Goal: Task Accomplishment & Management: Complete application form

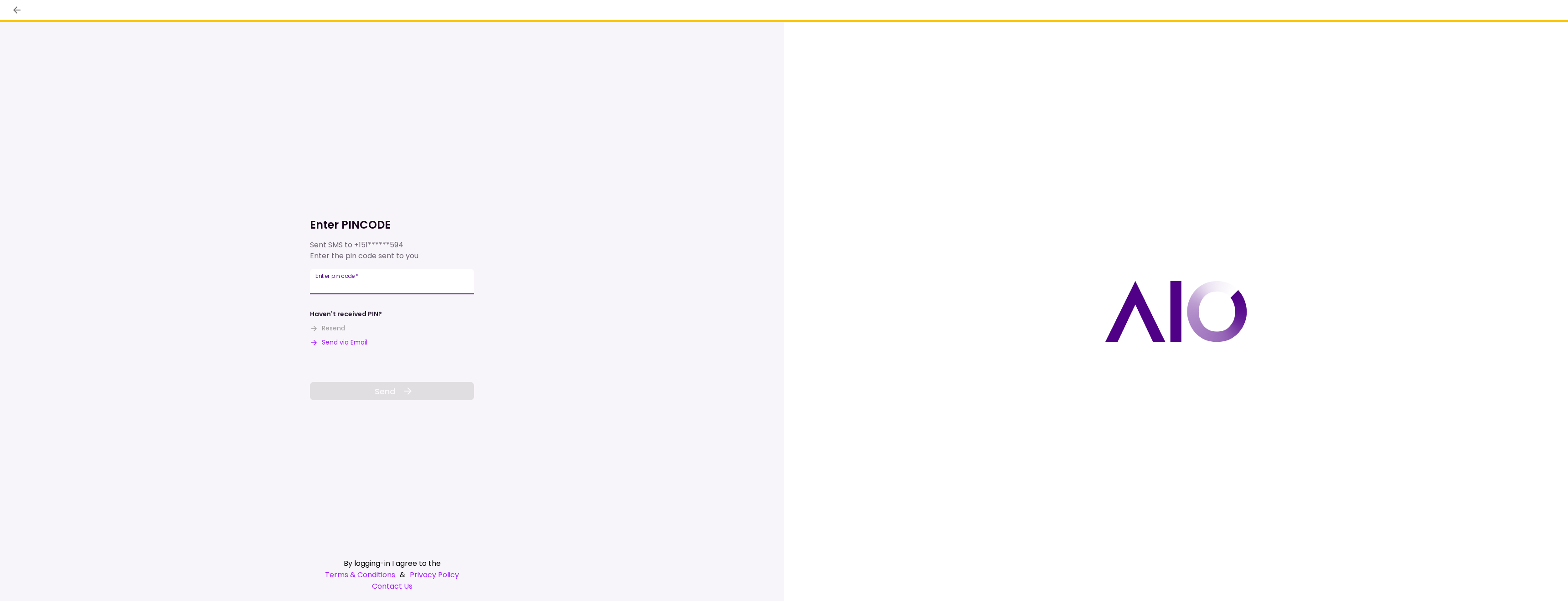
click at [403, 279] on input "Enter pin code   *" at bounding box center [392, 281] width 164 height 26
type input "******"
click at [419, 387] on button "Send" at bounding box center [392, 391] width 164 height 18
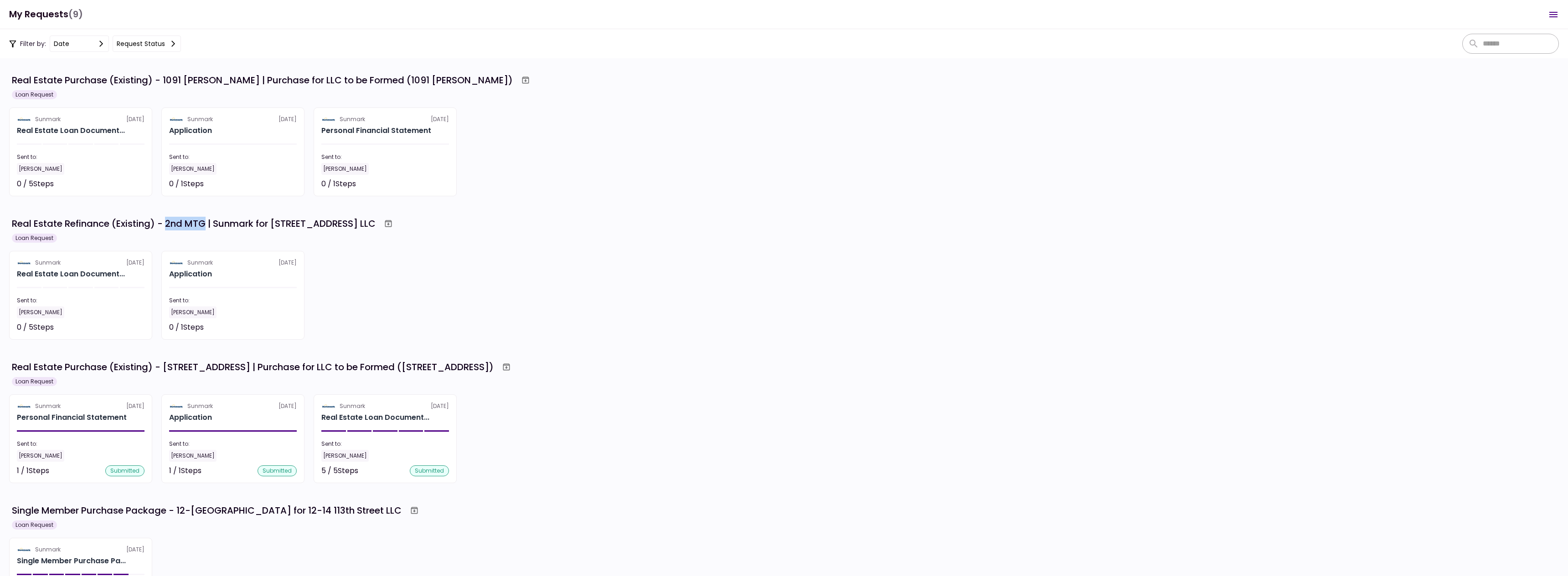
drag, startPoint x: 169, startPoint y: 222, endPoint x: 206, endPoint y: 226, distance: 37.2
click at [206, 226] on div "Real Estate Refinance (Existing) - 2nd MTG | Sunmark for [STREET_ADDRESS] LLC" at bounding box center [193, 224] width 364 height 14
click at [227, 233] on div "Real Estate Refinance (Existing) - 2nd MTG | Sunmark for 12-14 113TH STREET LLC…" at bounding box center [783, 229] width 1549 height 27
click at [106, 284] on section "Sunmark 2 Sep Real Estate Loan Document... Sent to: PARVANEH TEYMOURI 0 / 5 Ste…" at bounding box center [81, 295] width 143 height 89
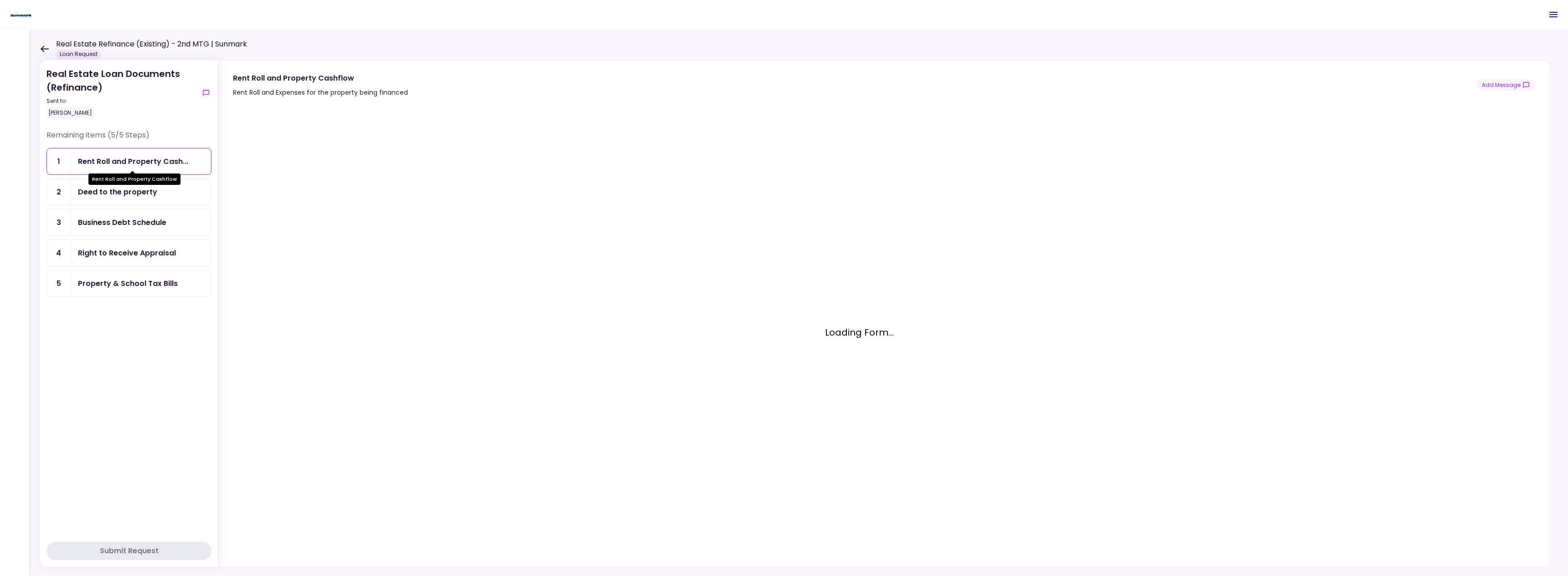
click at [112, 165] on div "Rent Roll and Property Cash..." at bounding box center [133, 161] width 111 height 11
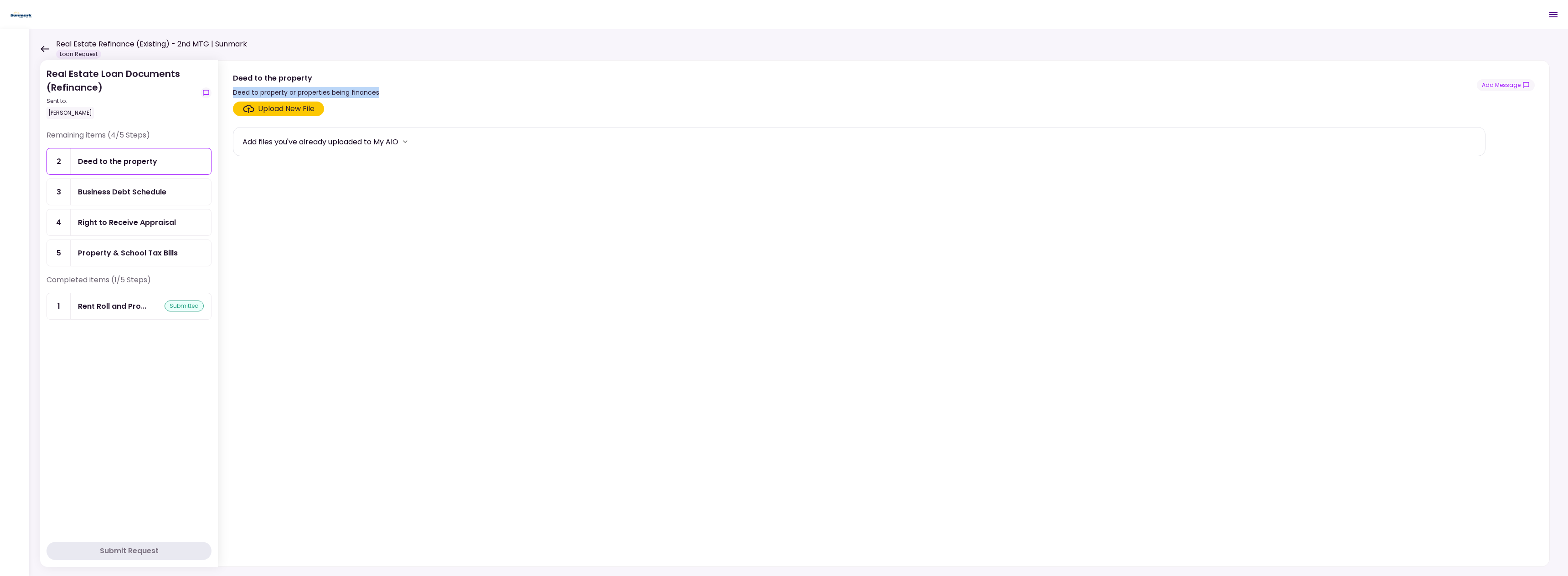
drag, startPoint x: 247, startPoint y: 92, endPoint x: 386, endPoint y: 92, distance: 139.0
click at [386, 92] on div "Deed to the property Deed to property or properties being finances Add Message" at bounding box center [883, 85] width 1302 height 26
click at [364, 103] on div "Upload New File" at bounding box center [859, 108] width 1252 height 15
drag, startPoint x: 378, startPoint y: 93, endPoint x: 231, endPoint y: 96, distance: 147.0
click at [231, 96] on section "Deed to the property Deed to property or properties being finances Add Message" at bounding box center [883, 79] width 1331 height 38
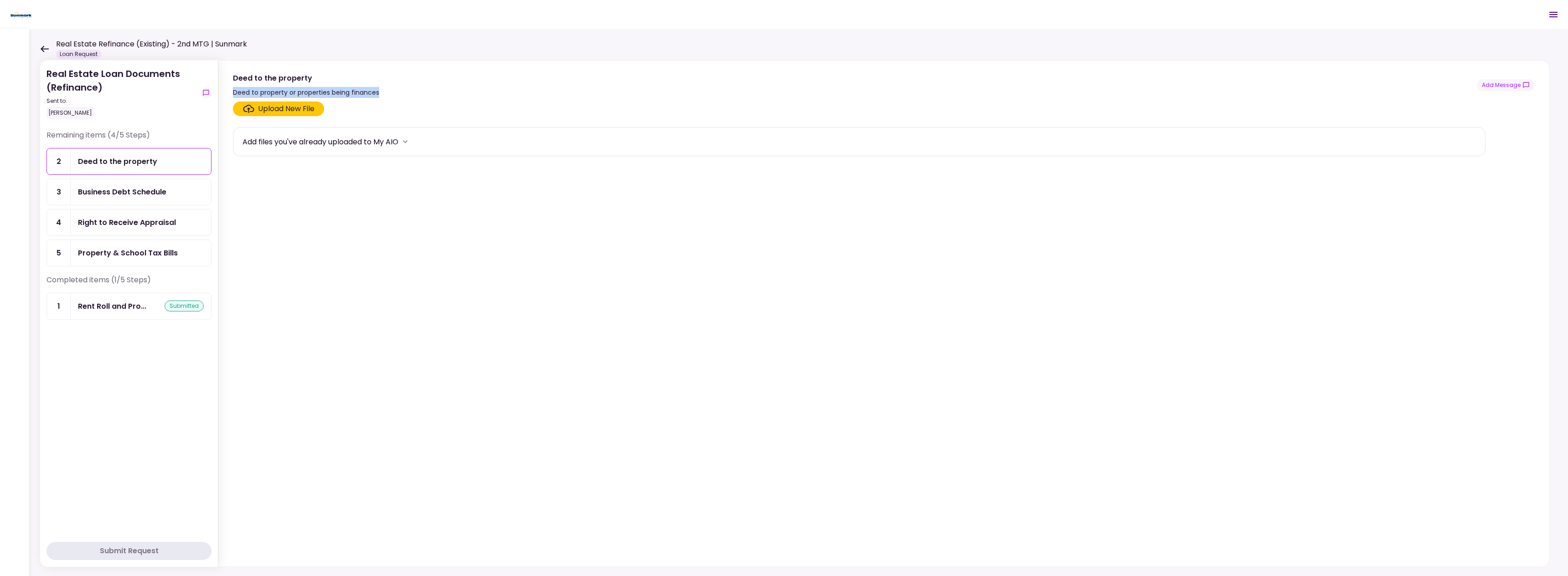
click at [382, 96] on div "Deed to the property Deed to property or properties being finances Add Message" at bounding box center [883, 85] width 1302 height 26
click at [149, 190] on div "Business Debt Schedule" at bounding box center [122, 192] width 88 height 11
click at [140, 221] on div "Right to Receive Appraisal" at bounding box center [126, 222] width 98 height 11
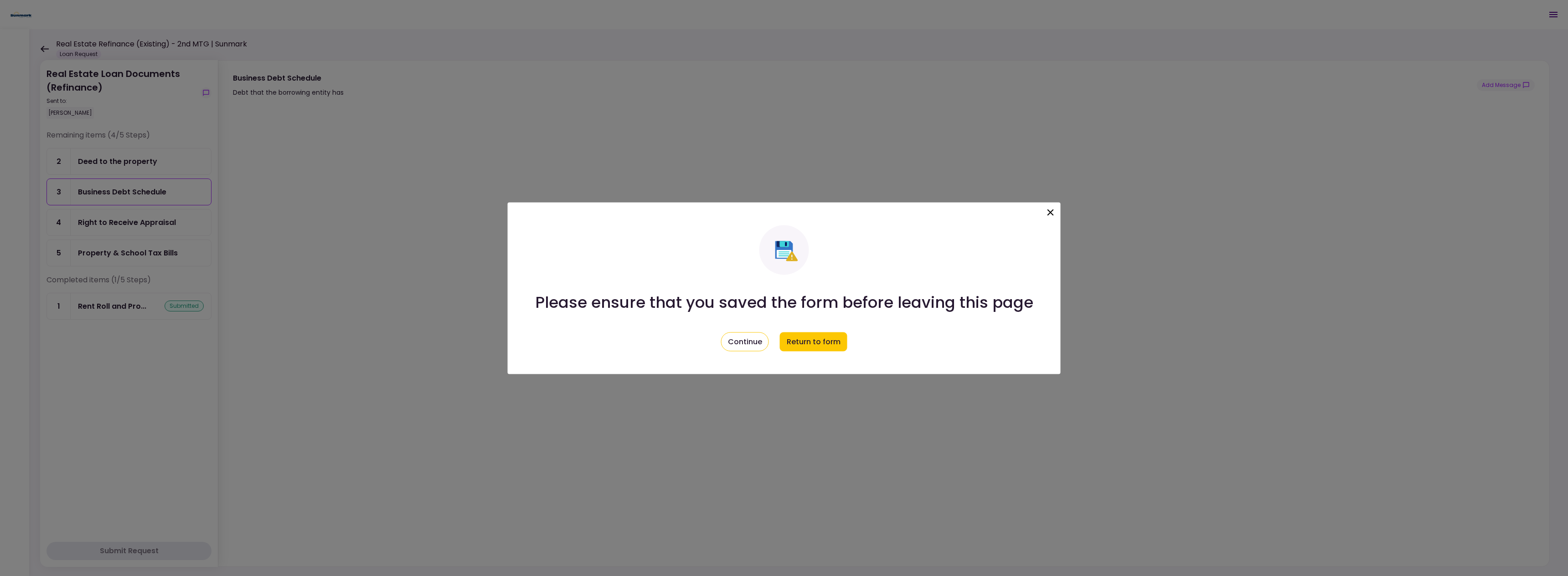
click at [1048, 215] on icon at bounding box center [1051, 213] width 11 height 11
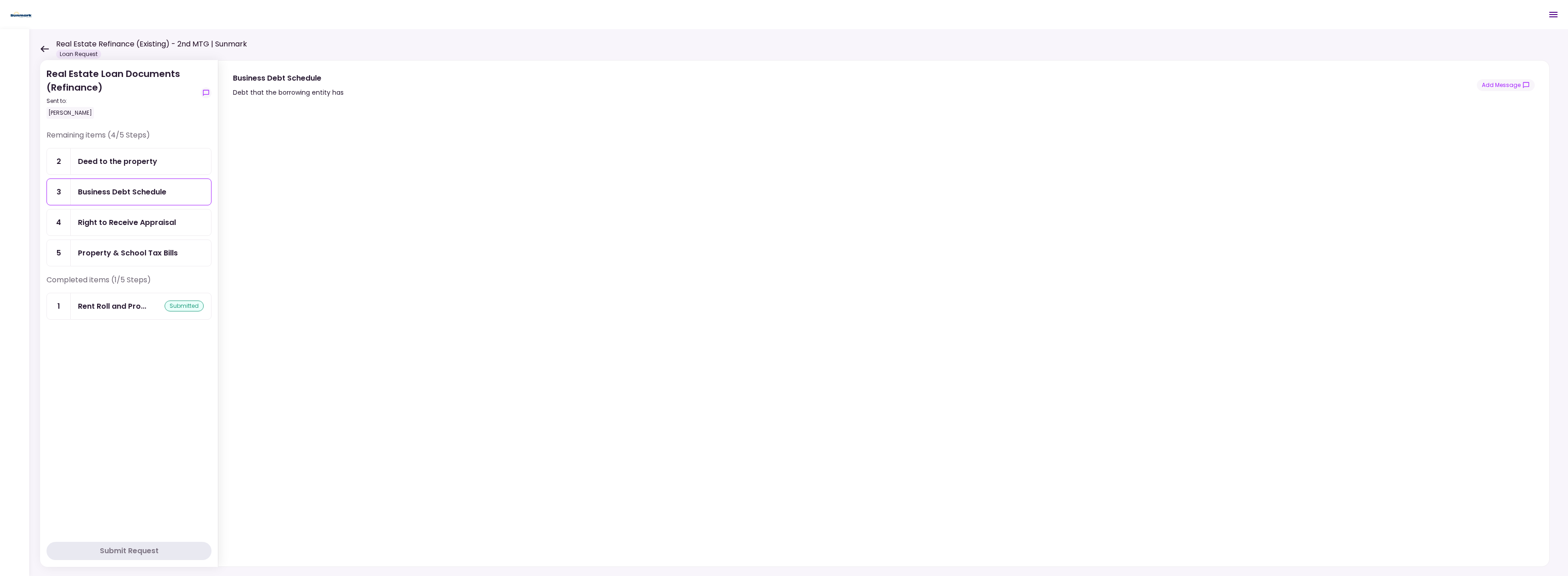
click at [96, 219] on div "Right to Receive Appraisal" at bounding box center [126, 222] width 98 height 11
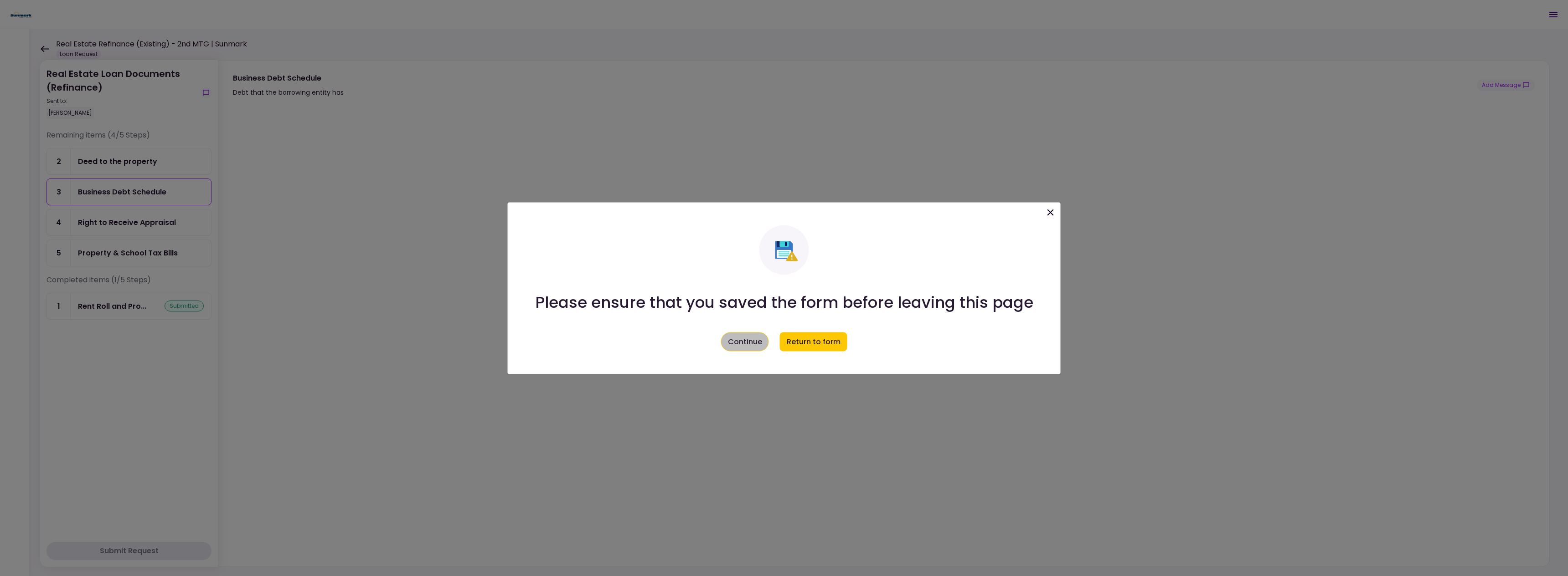
click at [743, 338] on button "Continue" at bounding box center [744, 342] width 48 height 19
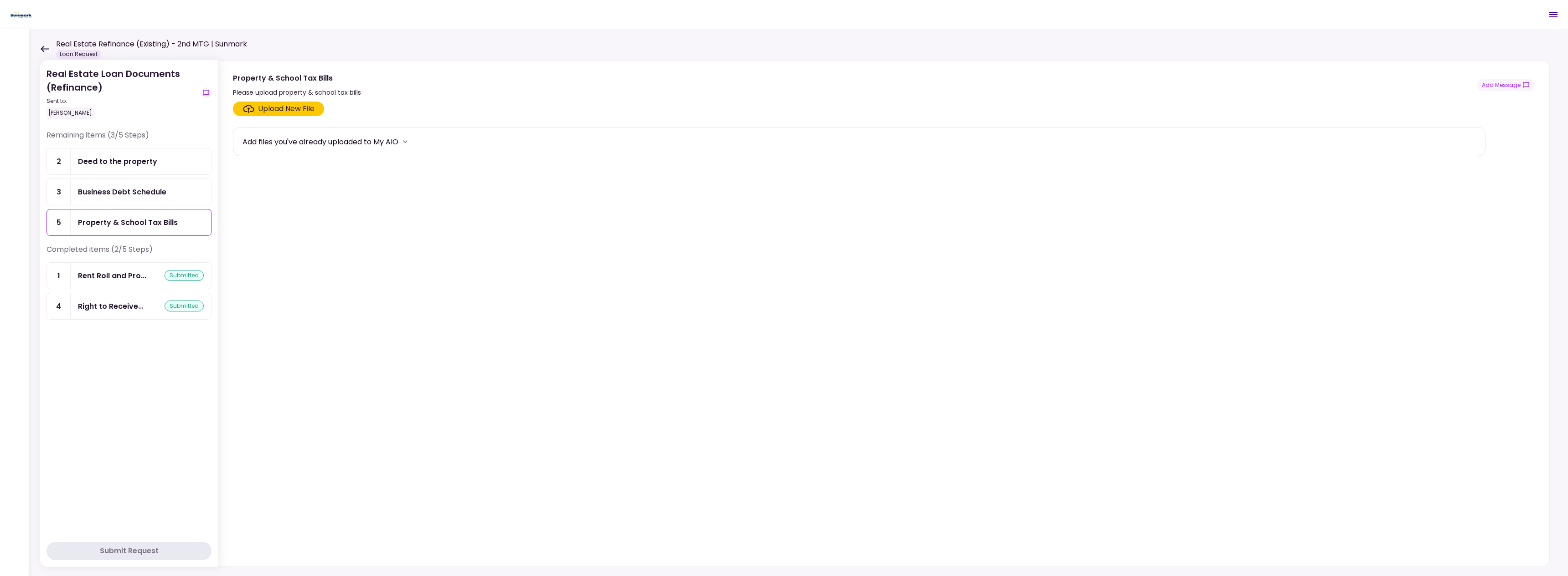
click at [130, 224] on div "Property & School Tax Bills" at bounding box center [128, 222] width 100 height 11
click at [40, 49] on icon at bounding box center [44, 49] width 8 height 7
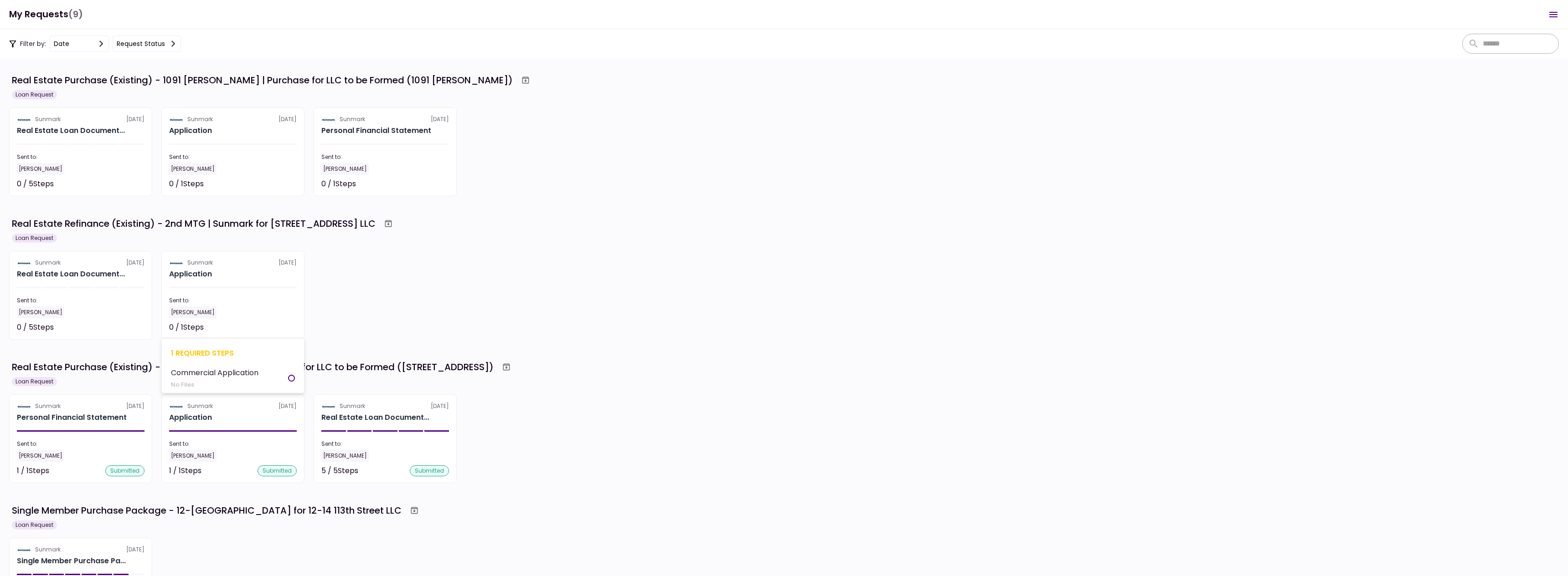
click at [215, 268] on section "Sunmark 2 Sep Application Sent to: PARVANEH TEYMOURI 0 / 1 Steps Not started 1 …" at bounding box center [233, 295] width 143 height 89
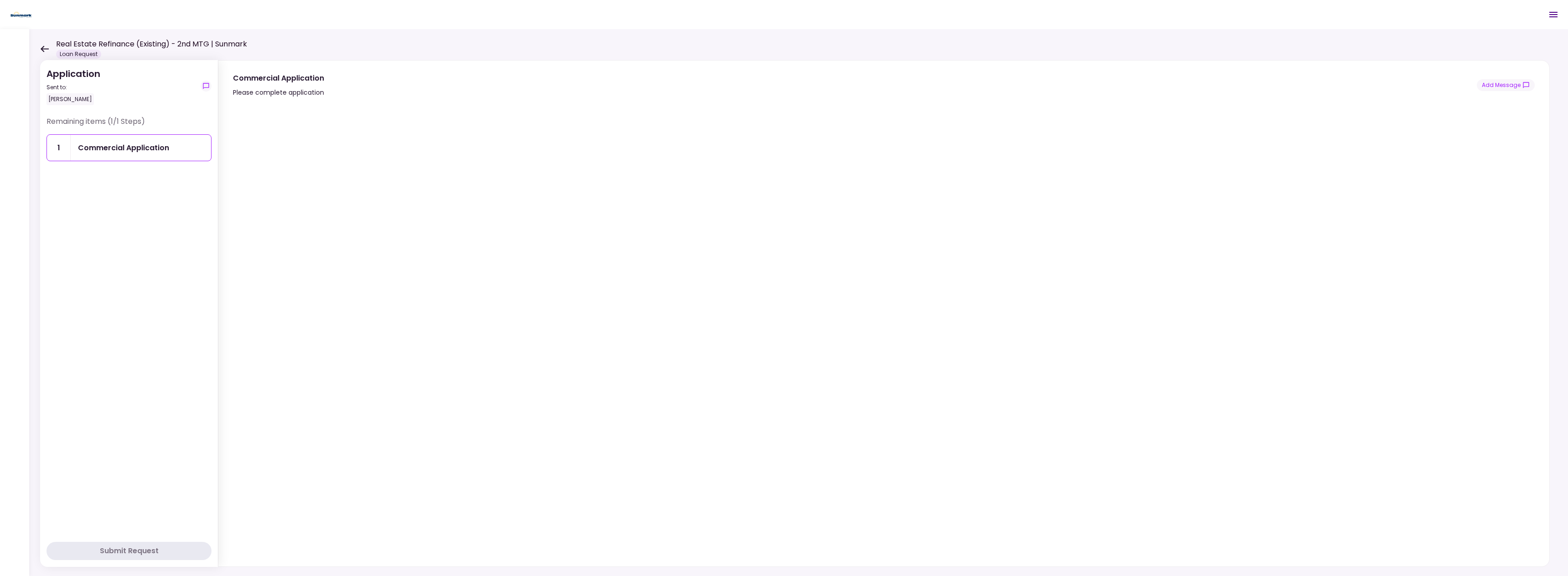
click at [43, 47] on icon at bounding box center [44, 49] width 8 height 7
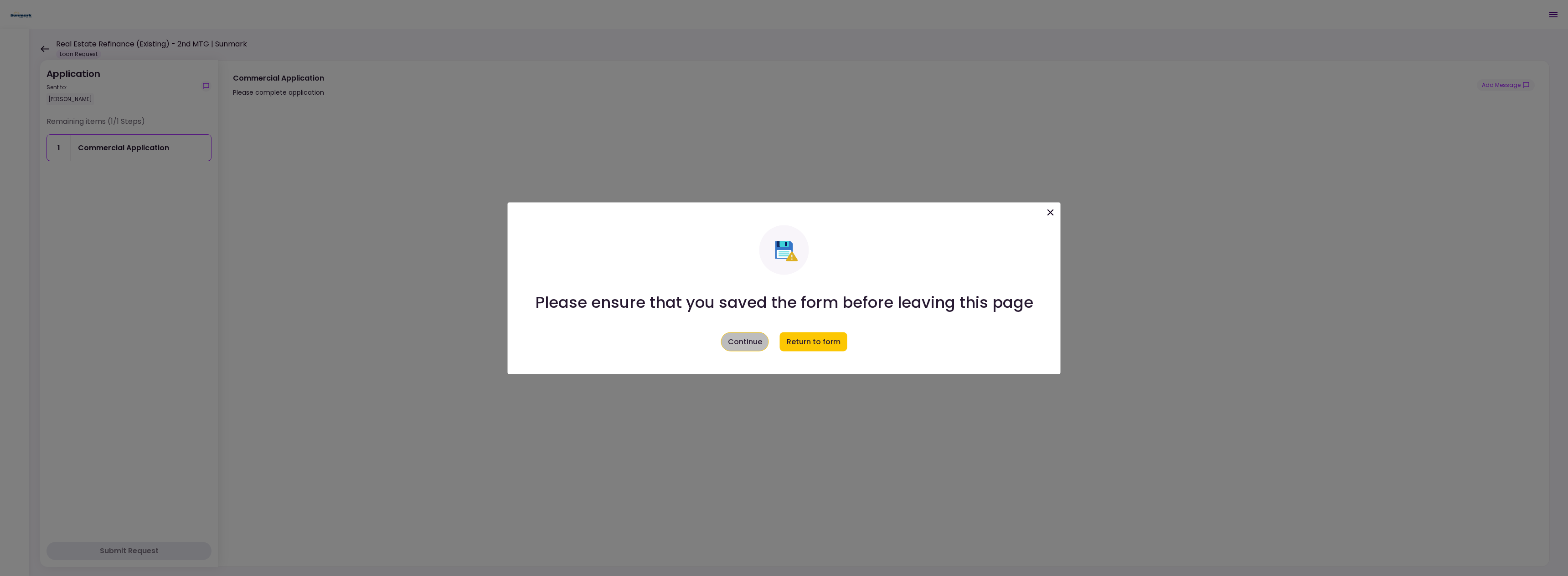
click at [754, 342] on button "Continue" at bounding box center [744, 342] width 48 height 19
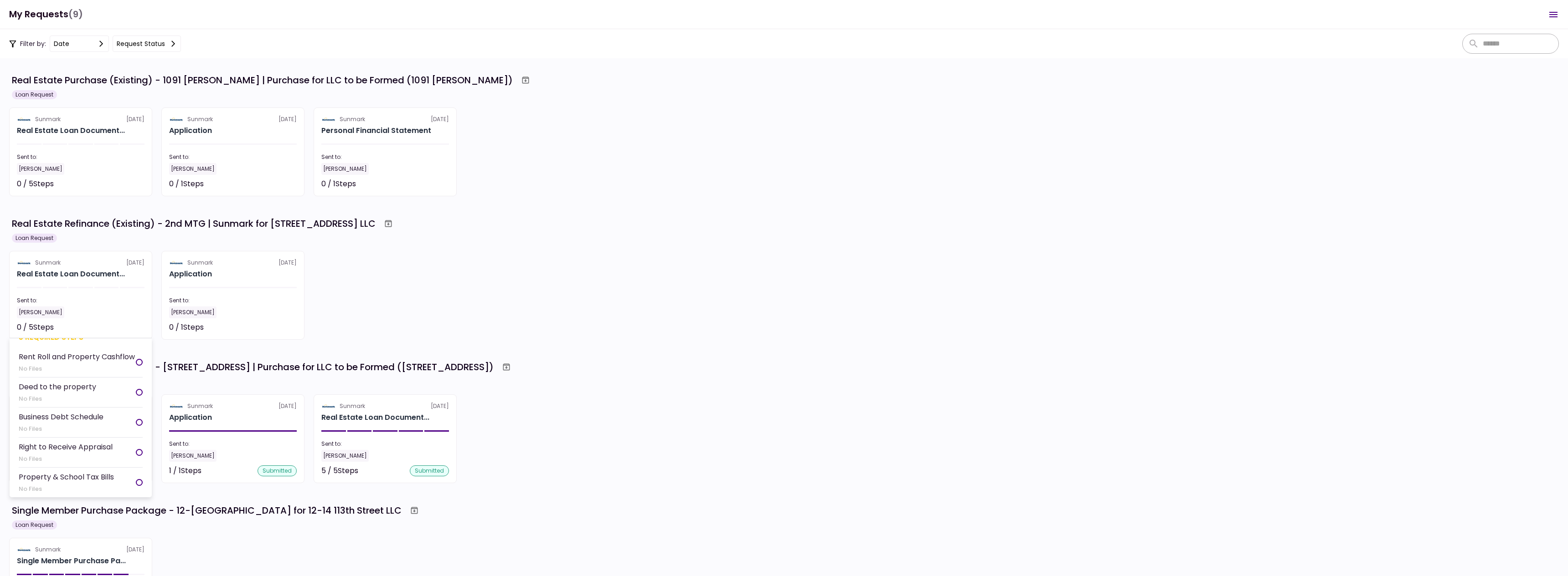
scroll to position [27, 0]
click at [90, 281] on section "Sunmark 2 Sep Real Estate Loan Document... Sent to: PARVANEH TEYMOURI 0 / 5 Ste…" at bounding box center [81, 295] width 143 height 89
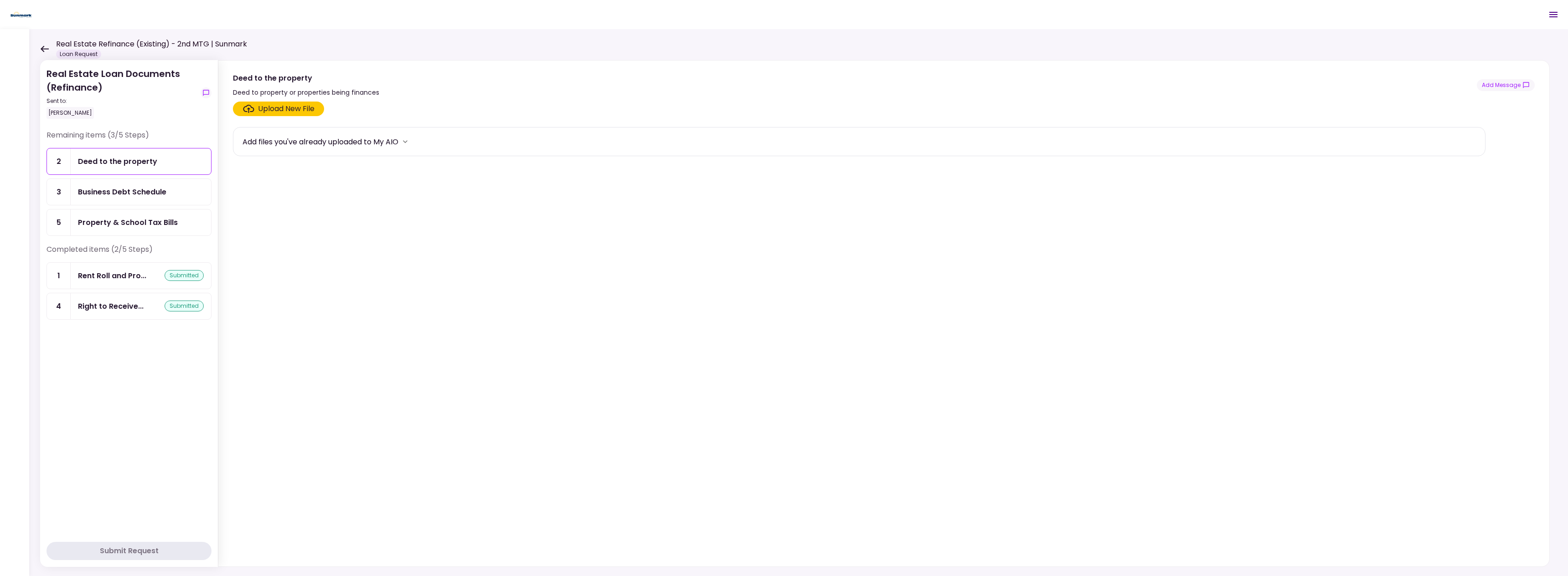
click at [45, 49] on icon at bounding box center [44, 49] width 8 height 6
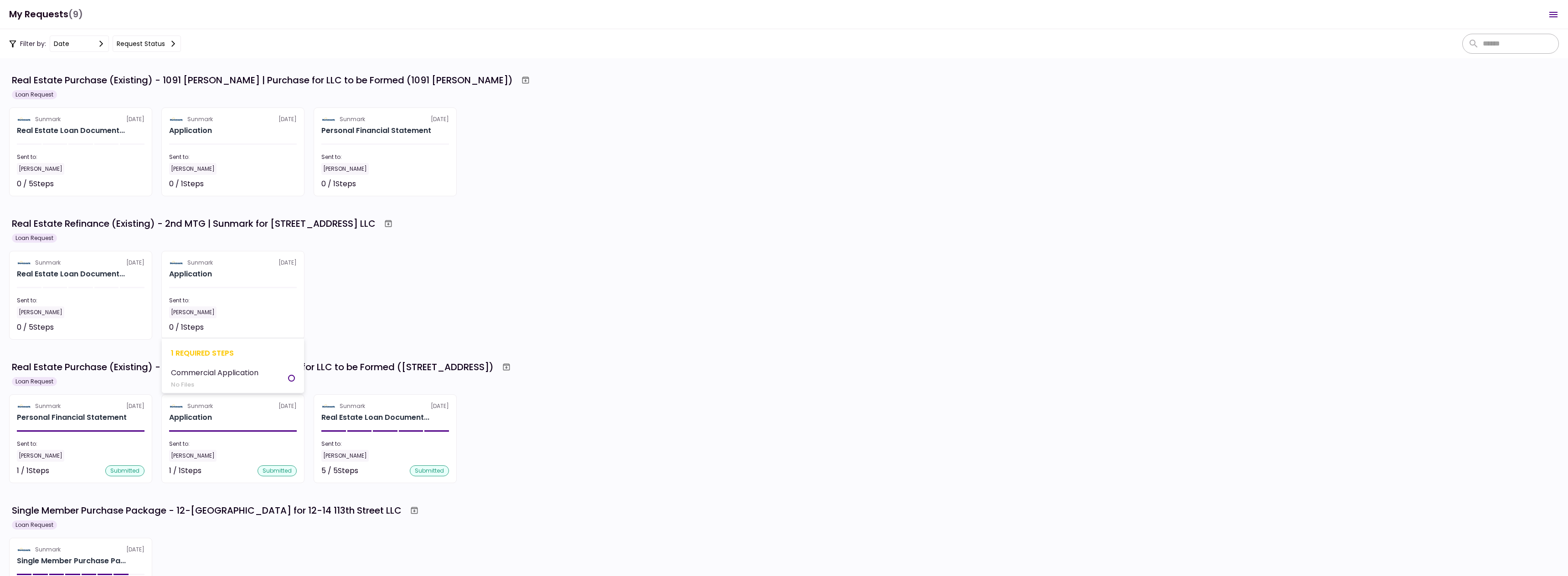
click at [226, 280] on section "Sunmark 2 Sep Application Sent to: PARVANEH TEYMOURI 0 / 1 Steps Not started 1 …" at bounding box center [233, 295] width 143 height 89
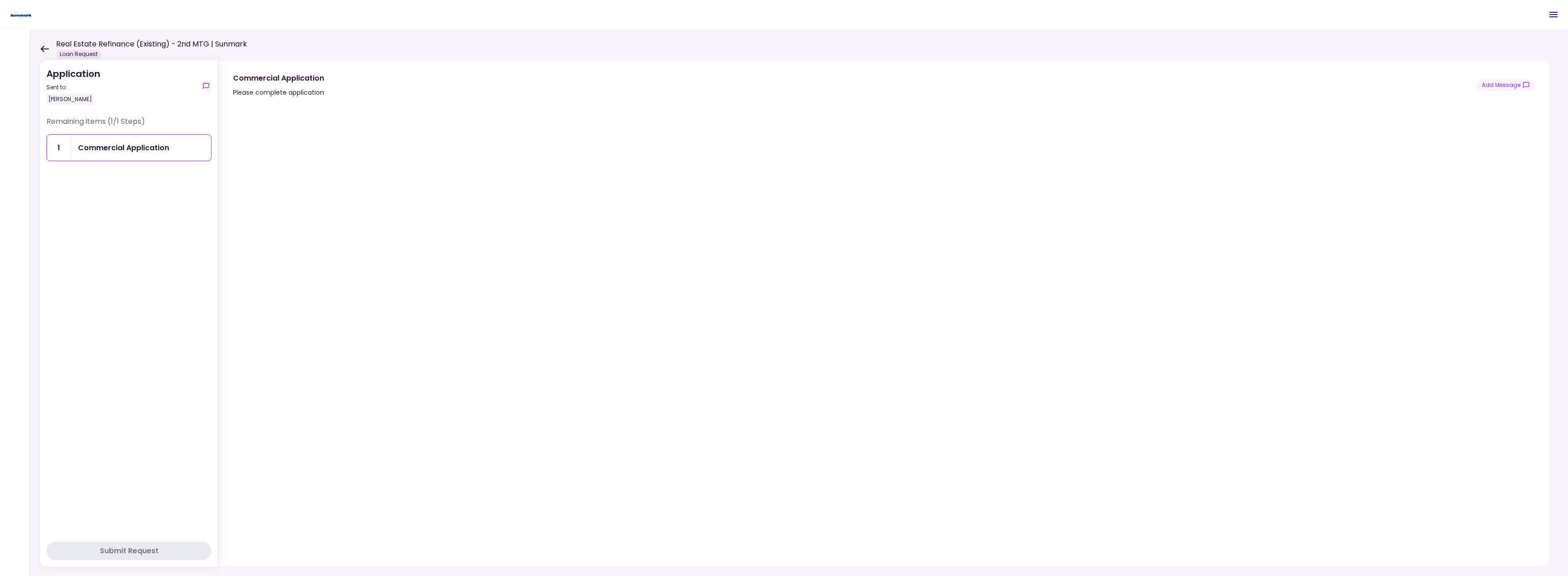
click at [43, 49] on icon at bounding box center [44, 49] width 8 height 6
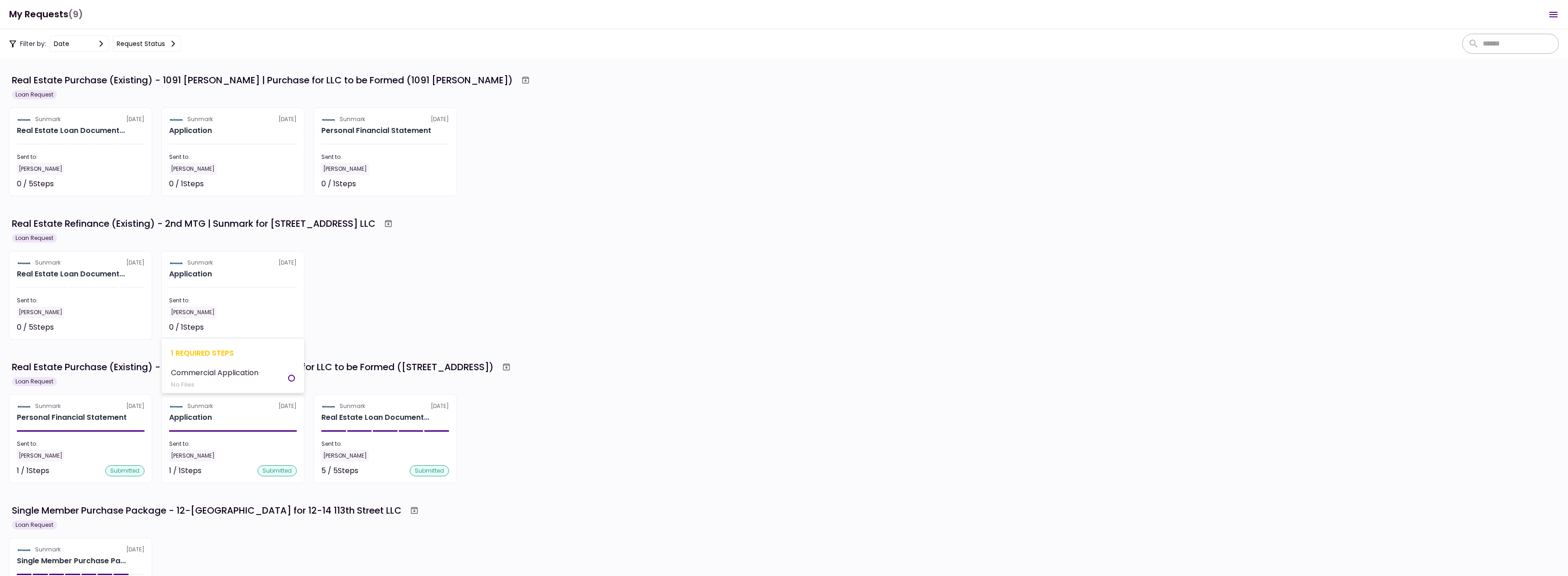
click at [214, 288] on div at bounding box center [233, 288] width 128 height 1
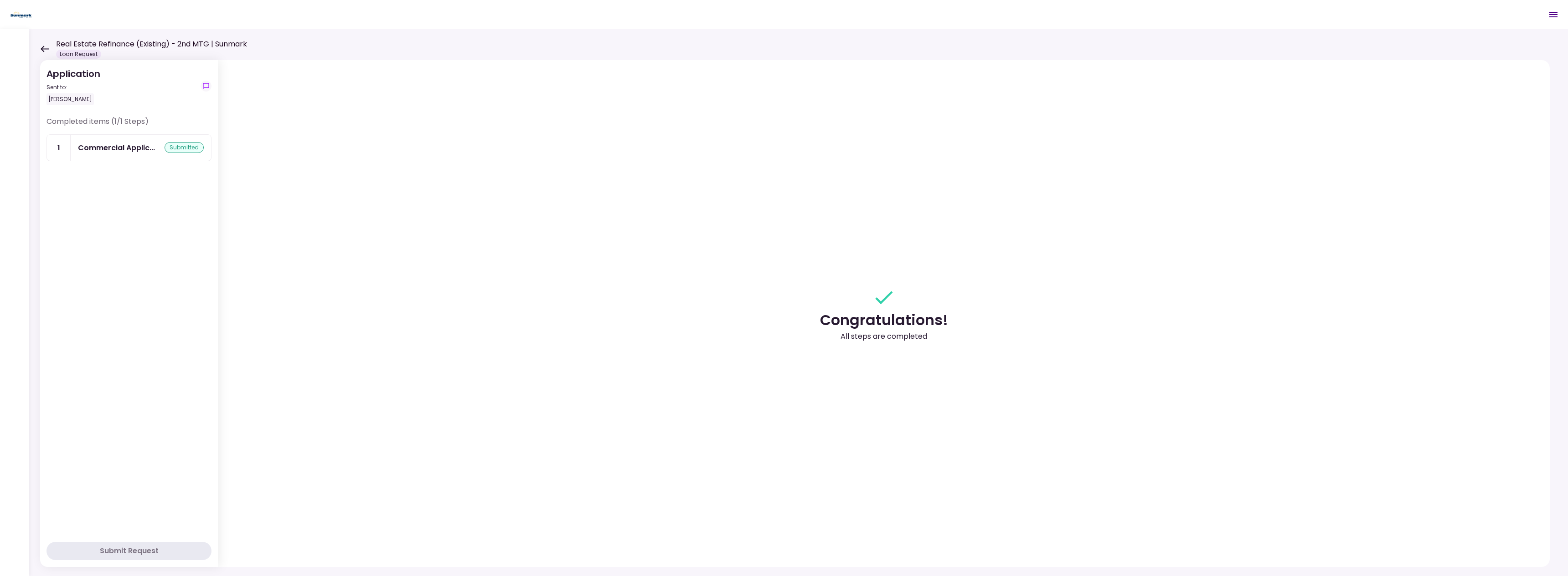
click at [101, 217] on div "Completed items (1/1 Steps) 1 Commercial Applic... submitted" at bounding box center [129, 326] width 165 height 420
click at [46, 49] on icon at bounding box center [44, 49] width 8 height 6
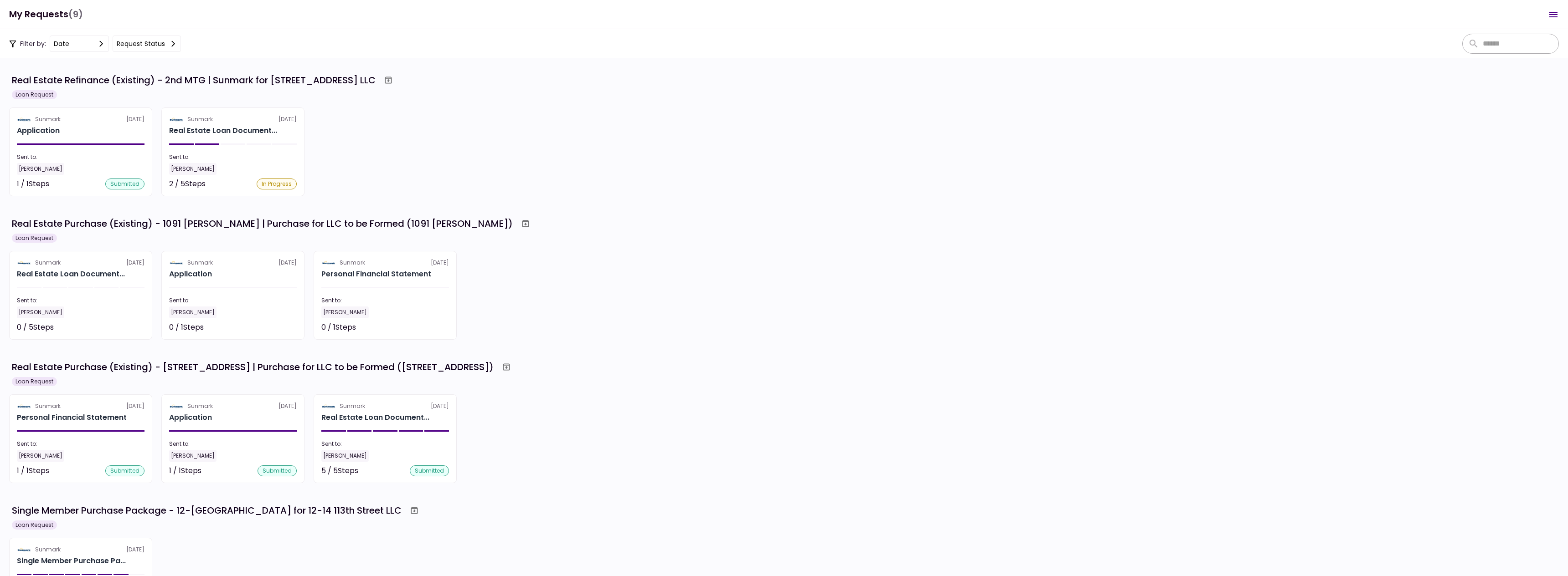
drag, startPoint x: 167, startPoint y: 79, endPoint x: 373, endPoint y: 78, distance: 206.0
click at [373, 78] on div "Real Estate Refinance (Existing) - 2nd MTG | Sunmark for [STREET_ADDRESS] LLC" at bounding box center [785, 81] width 1547 height 17
click at [373, 110] on div "Sunmark 8 Sep Application Sent to: PARVANEH TEYMOURI 1 / 1 Steps submitted 1 re…" at bounding box center [783, 152] width 1549 height 89
click at [84, 293] on section "Sunmark 4 Sep Real Estate Loan Document... Sent to: PARVANEH TEYMOURI 0 / 5 Ste…" at bounding box center [81, 295] width 143 height 89
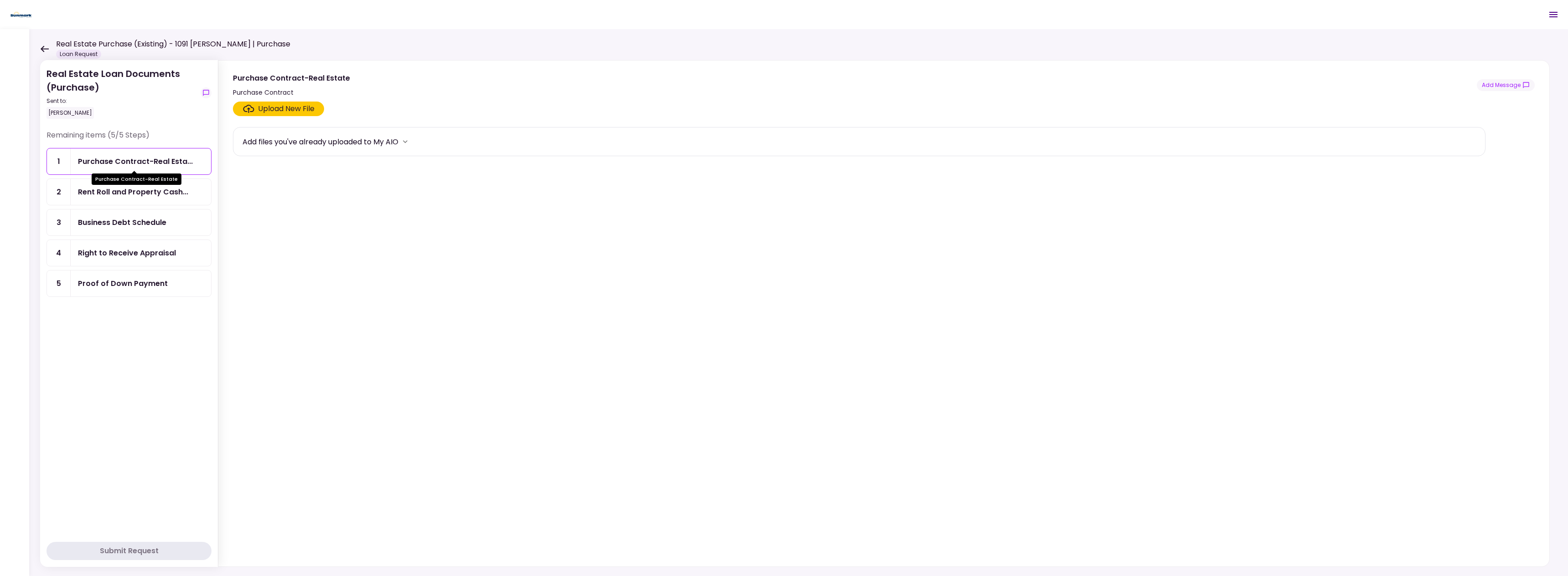
click at [147, 163] on div "Purchase Contract-Real Esta..." at bounding box center [135, 161] width 115 height 11
click at [296, 112] on div "Upload New File" at bounding box center [286, 109] width 56 height 11
click at [0, 0] on input "Upload New File" at bounding box center [0, 0] width 0 height 0
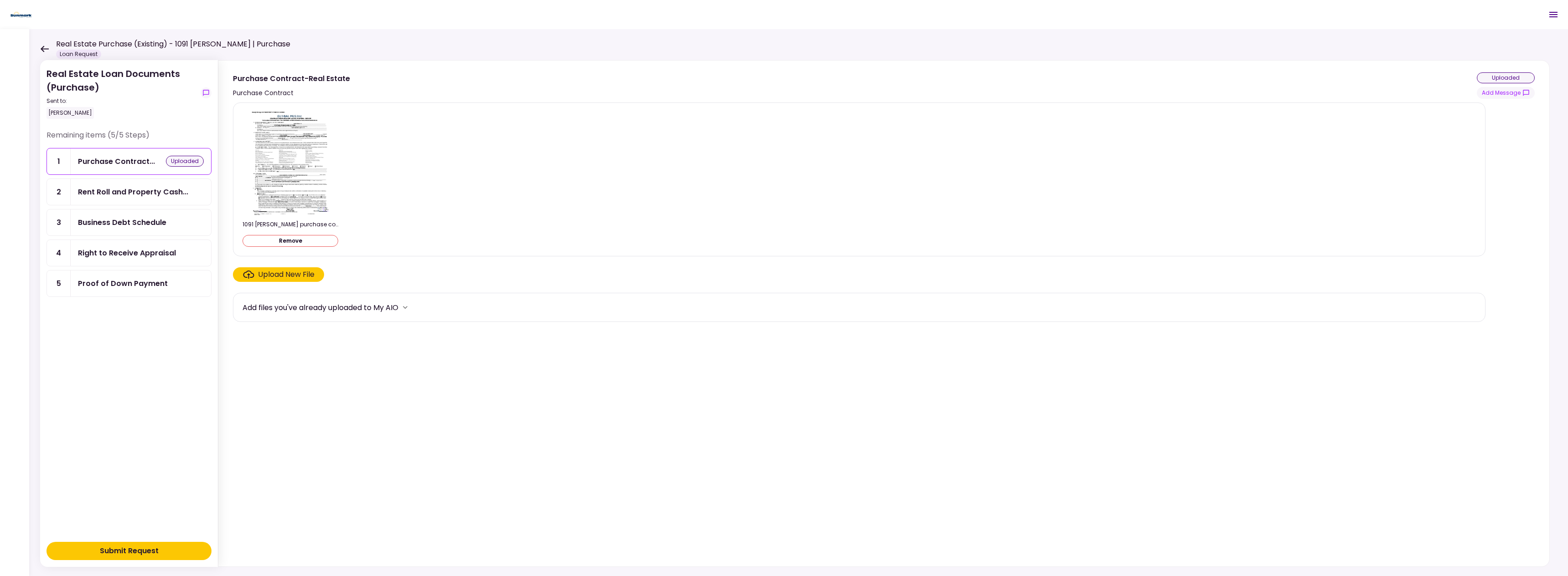
click at [284, 343] on section "1091 wendell purchase contract.pdf Remove Upload New File Add files you've alre…" at bounding box center [860, 333] width 1255 height 461
click at [168, 193] on div "Rent Roll and Property Cash..." at bounding box center [133, 192] width 111 height 11
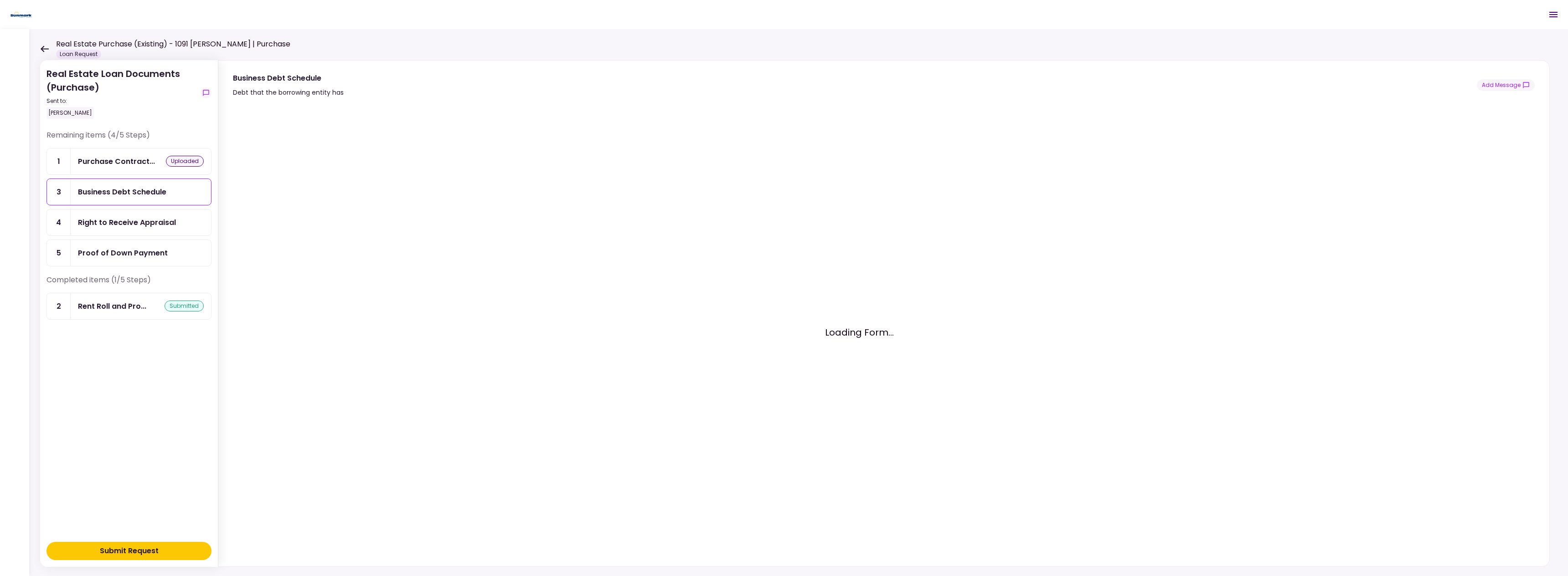
click at [172, 195] on div "Business Debt Schedule" at bounding box center [140, 192] width 126 height 11
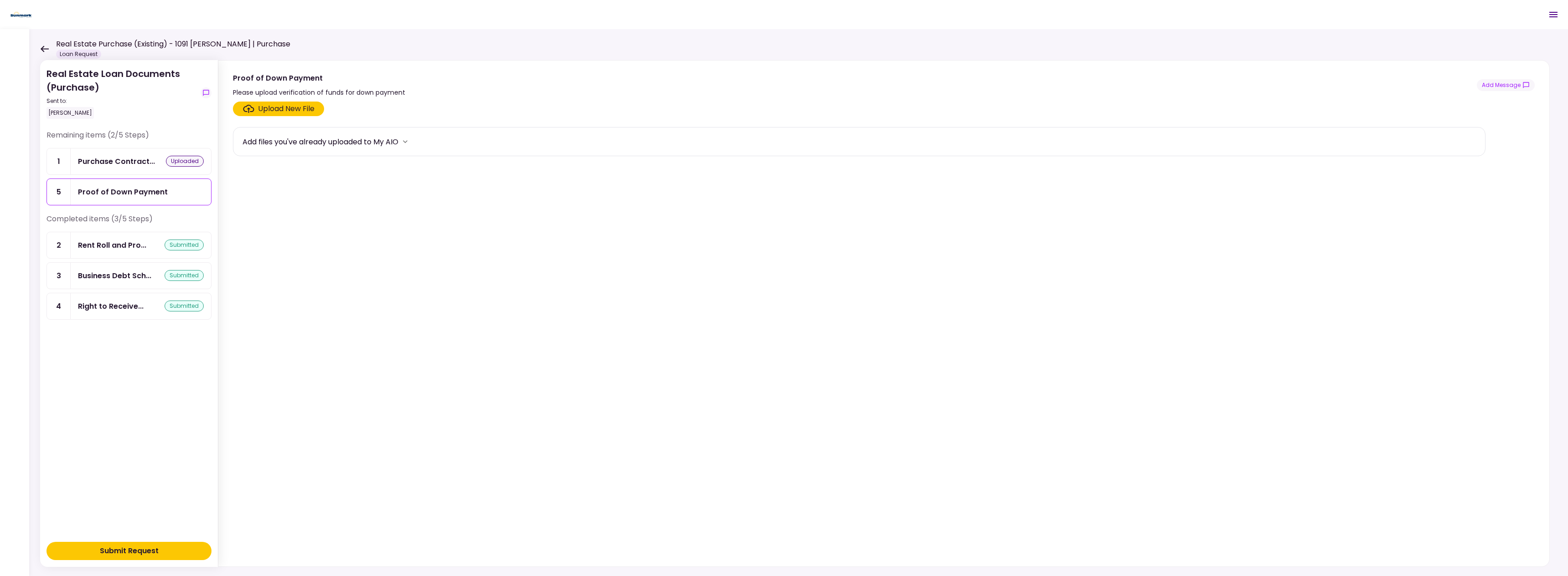
click at [154, 192] on div "Proof of Down Payment" at bounding box center [122, 192] width 90 height 11
click at [47, 47] on icon at bounding box center [44, 49] width 8 height 7
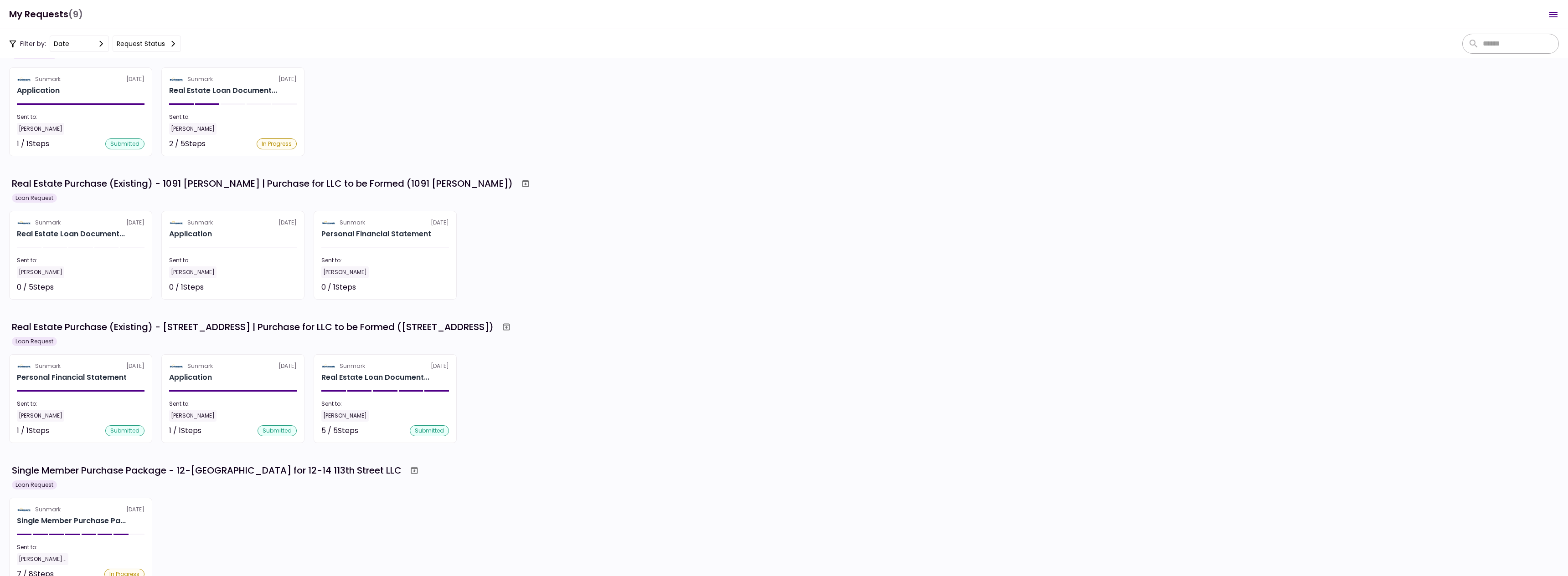
scroll to position [46, 0]
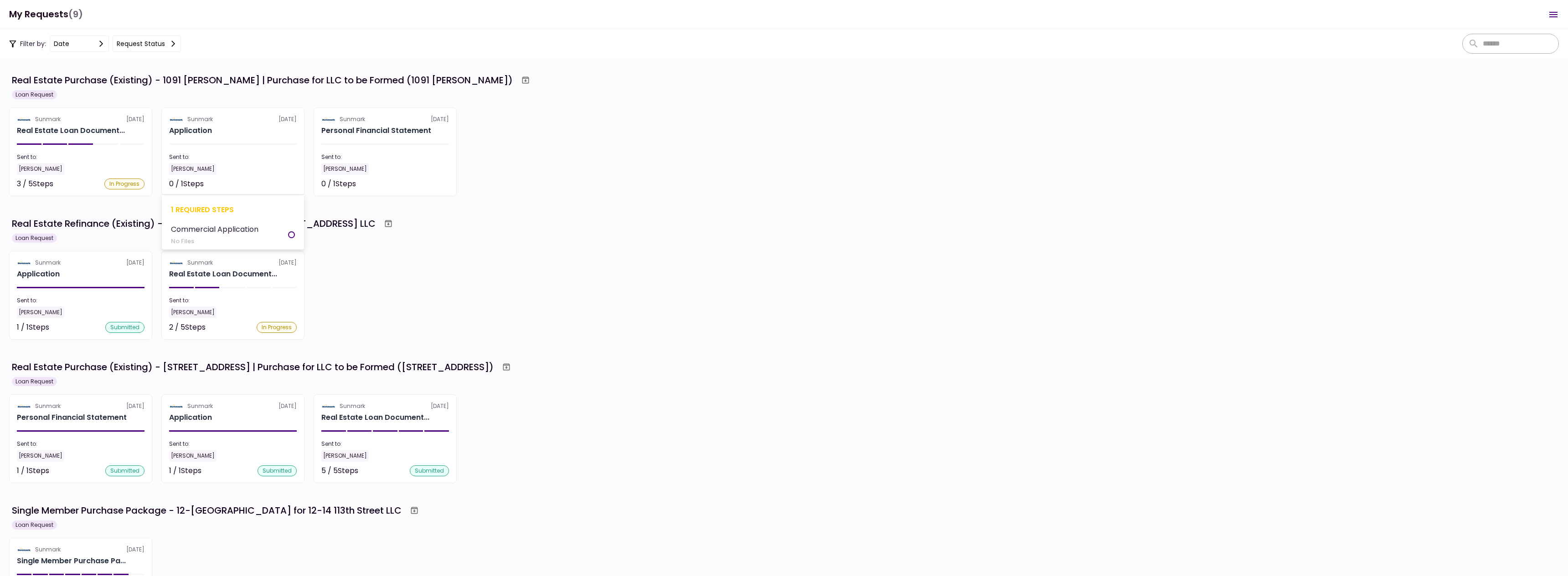
click at [248, 143] on section "Sunmark [DATE] Application Sent to: [PERSON_NAME] 0 / 1 Steps Not started 1 req…" at bounding box center [233, 152] width 143 height 89
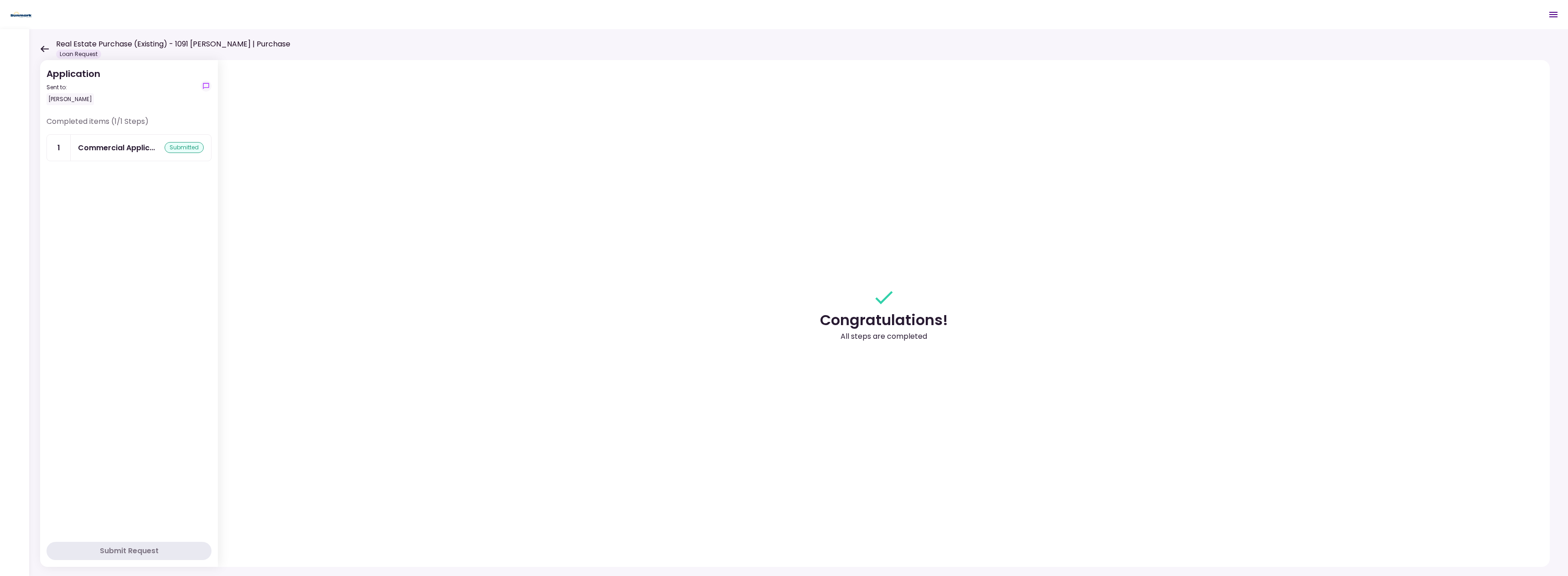
click at [44, 49] on icon at bounding box center [44, 49] width 8 height 7
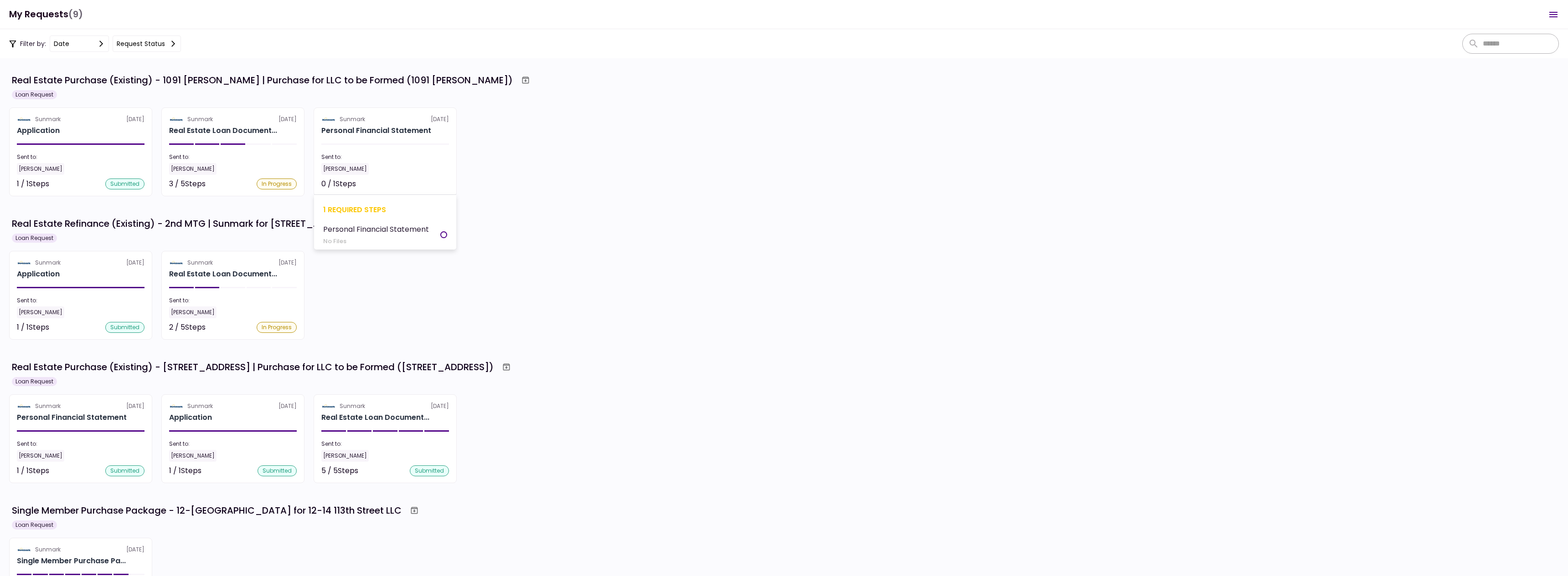
click at [420, 163] on div "[PERSON_NAME]" at bounding box center [385, 169] width 128 height 12
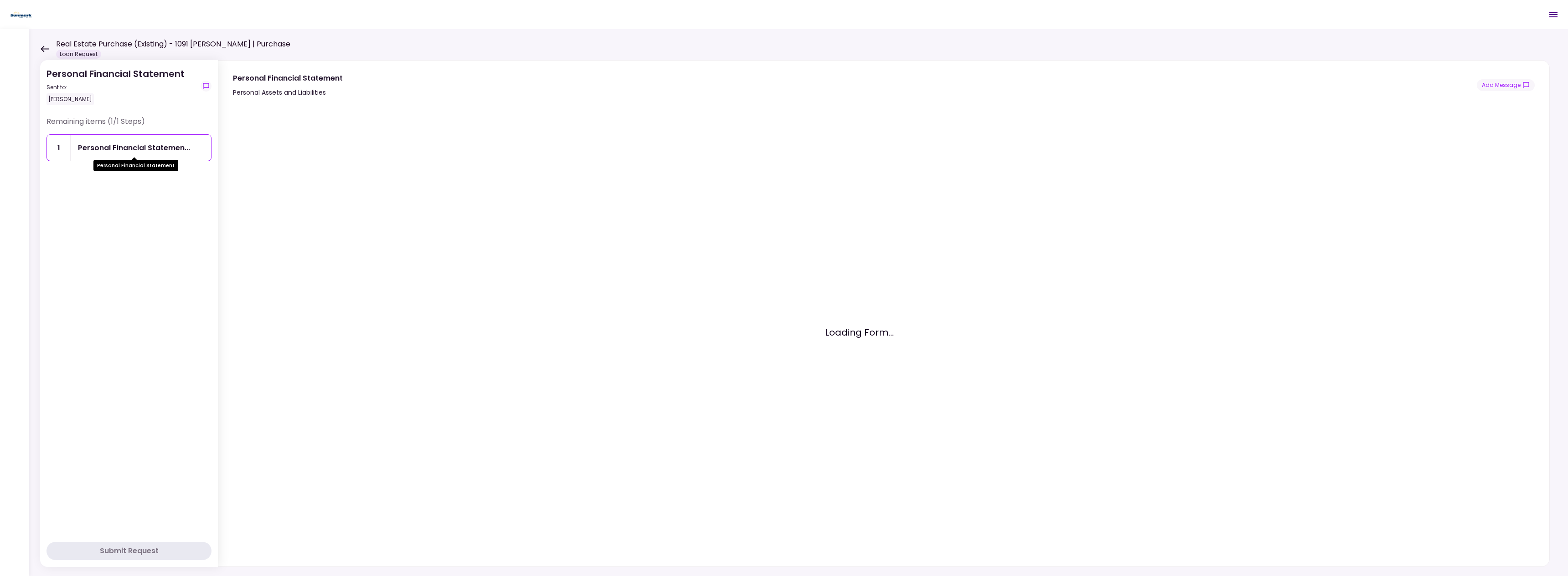
click at [188, 151] on div "Personal Financial Statemen..." at bounding box center [133, 148] width 112 height 11
click at [40, 47] on icon at bounding box center [44, 49] width 8 height 7
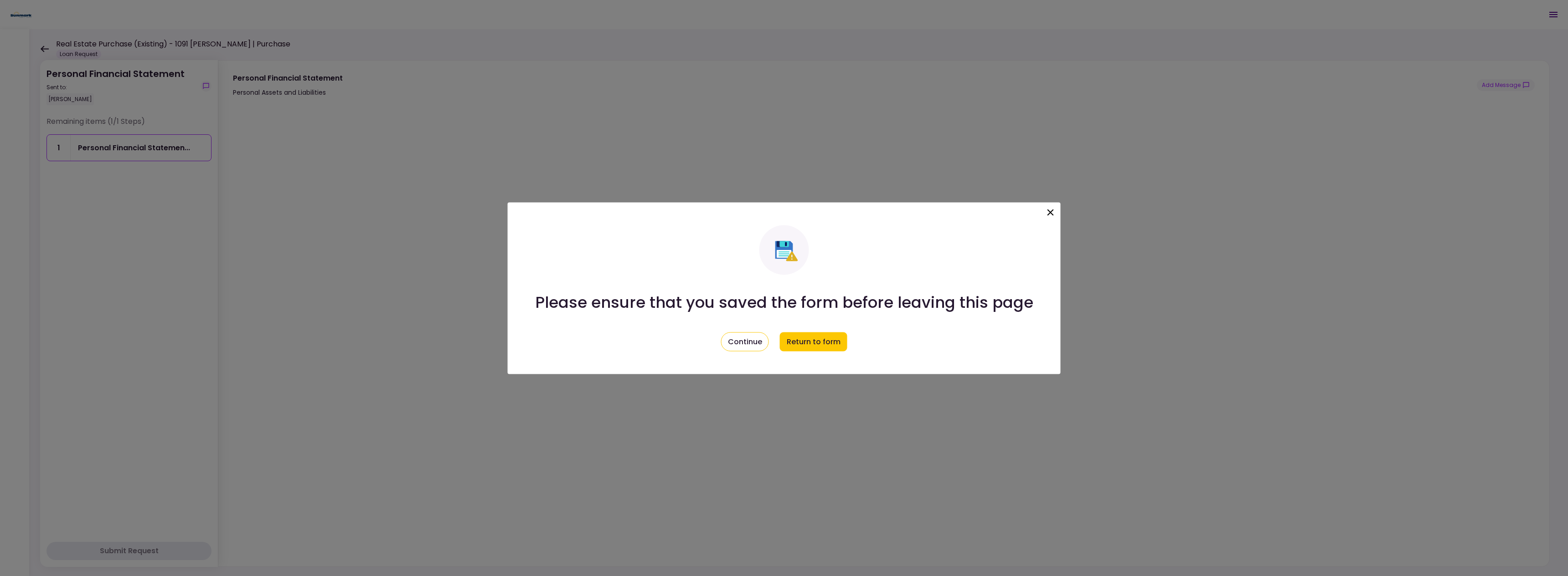
drag, startPoint x: 1048, startPoint y: 208, endPoint x: 1051, endPoint y: 214, distance: 6.7
click at [1048, 208] on icon at bounding box center [1051, 213] width 11 height 11
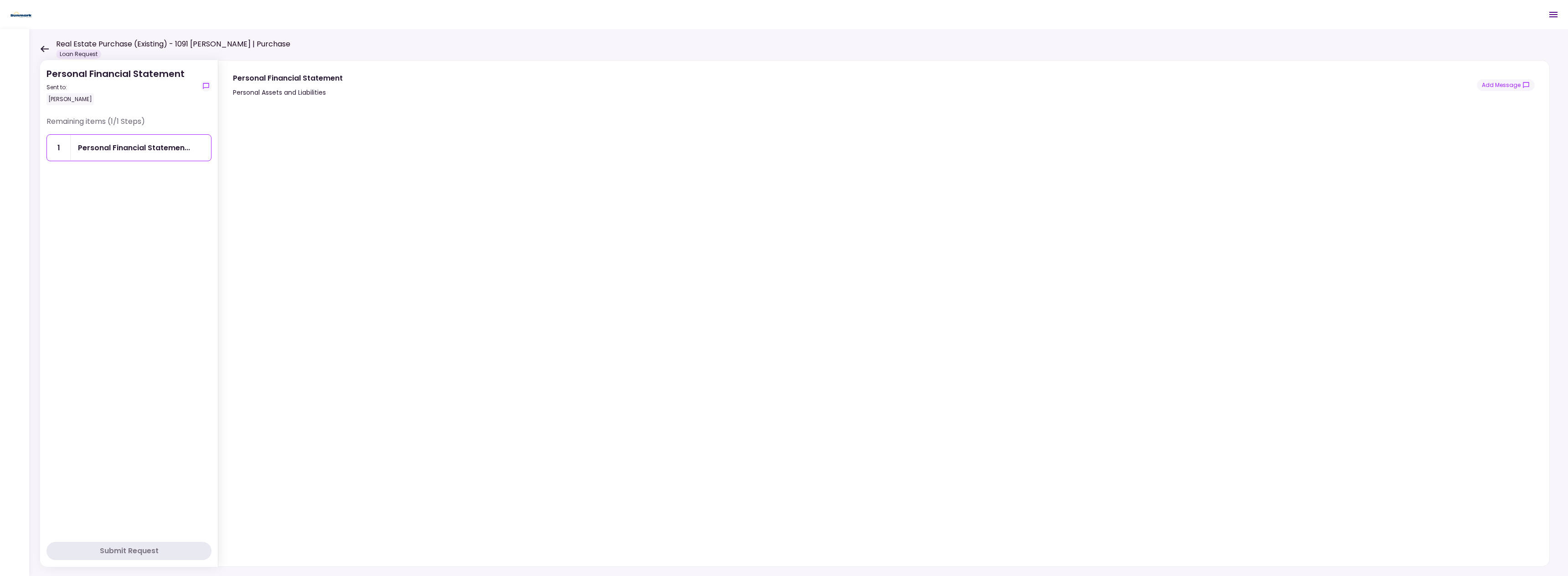
click at [44, 50] on icon at bounding box center [44, 49] width 8 height 7
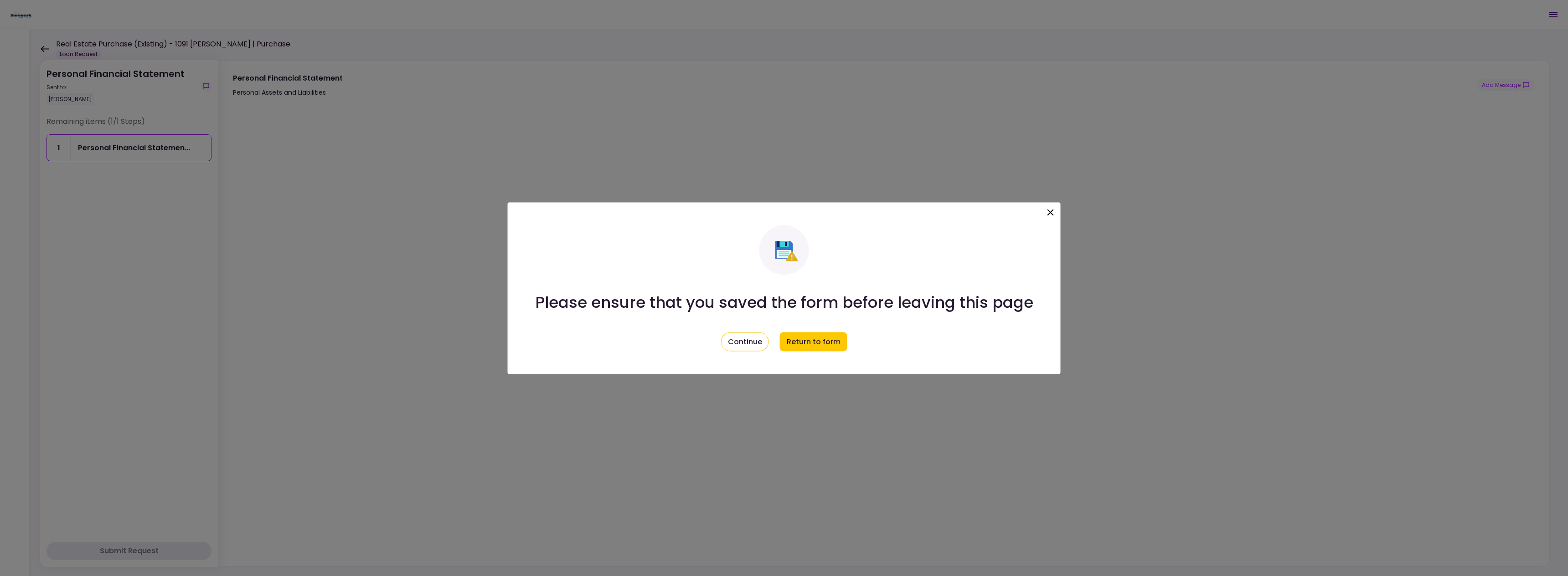
click at [1054, 214] on div at bounding box center [1050, 213] width 15 height 19
drag, startPoint x: 1038, startPoint y: 214, endPoint x: 1047, endPoint y: 217, distance: 9.5
click at [1038, 215] on div "Please ensure that you saved the form before leaving this page Continue Return …" at bounding box center [783, 288] width 553 height 172
click at [1048, 217] on div at bounding box center [1050, 213] width 15 height 19
click at [1047, 213] on icon at bounding box center [1051, 213] width 11 height 11
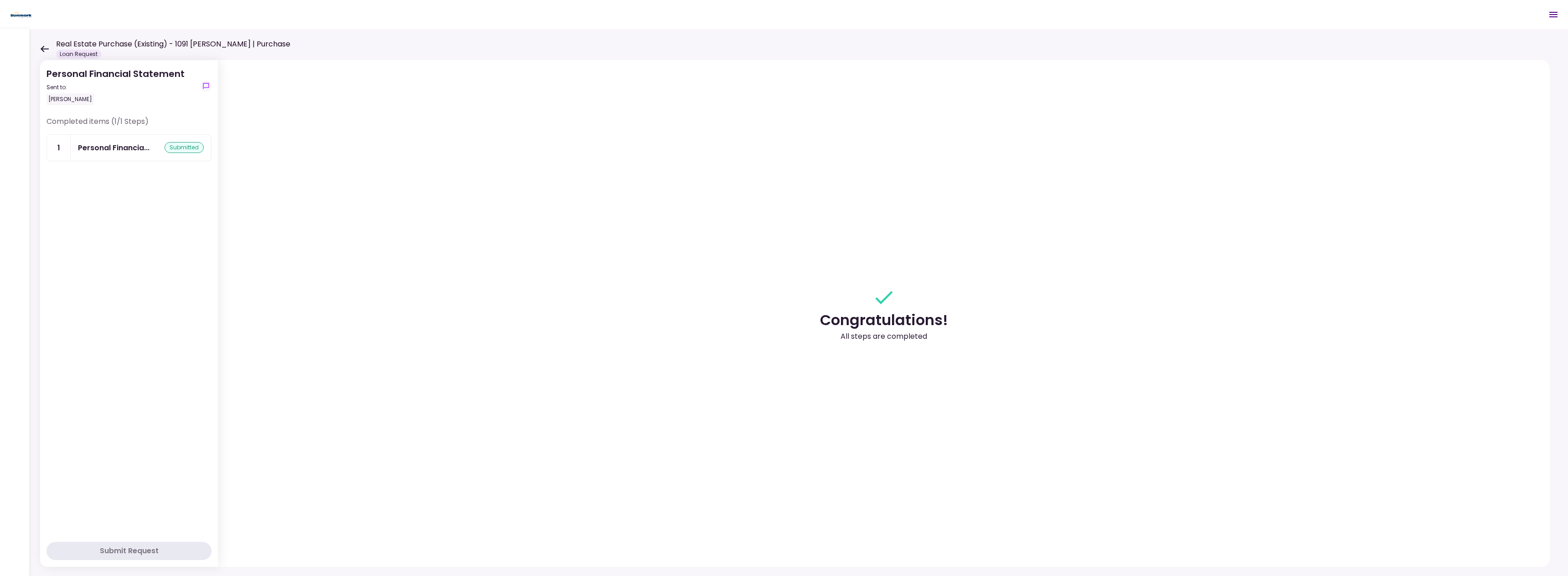
click at [43, 46] on icon at bounding box center [44, 49] width 8 height 7
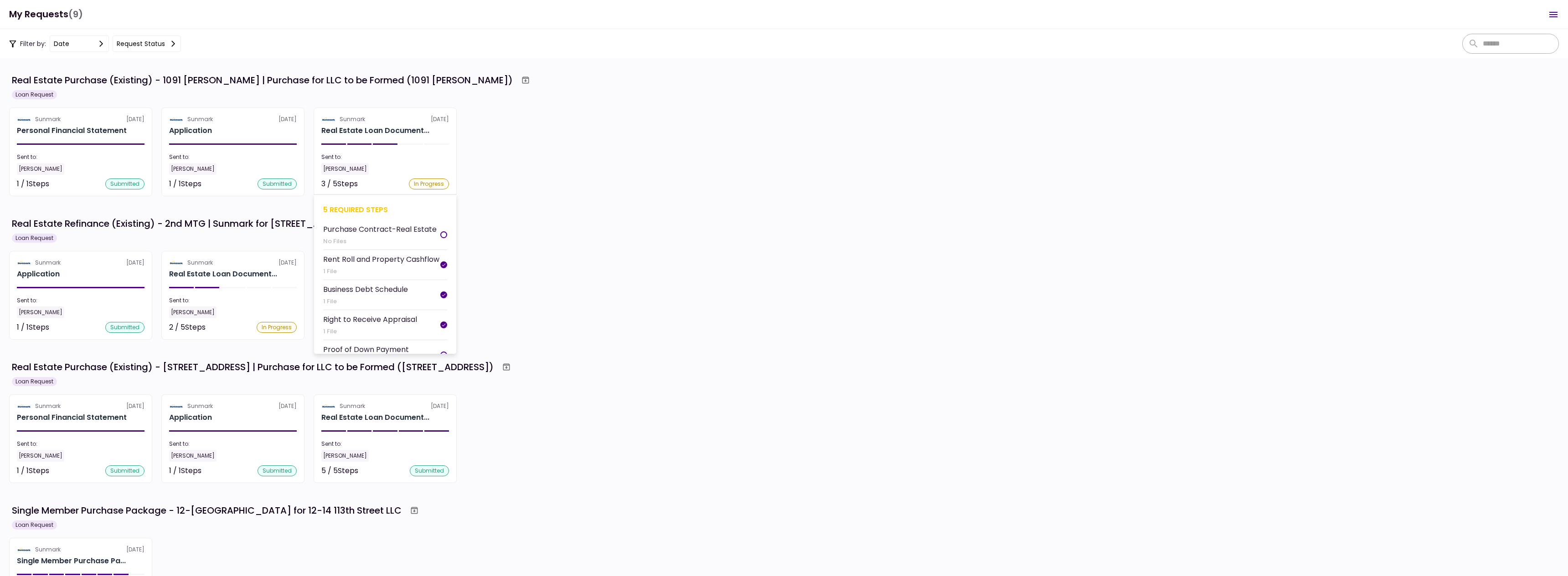
click at [399, 155] on div "Sent to:" at bounding box center [385, 157] width 128 height 8
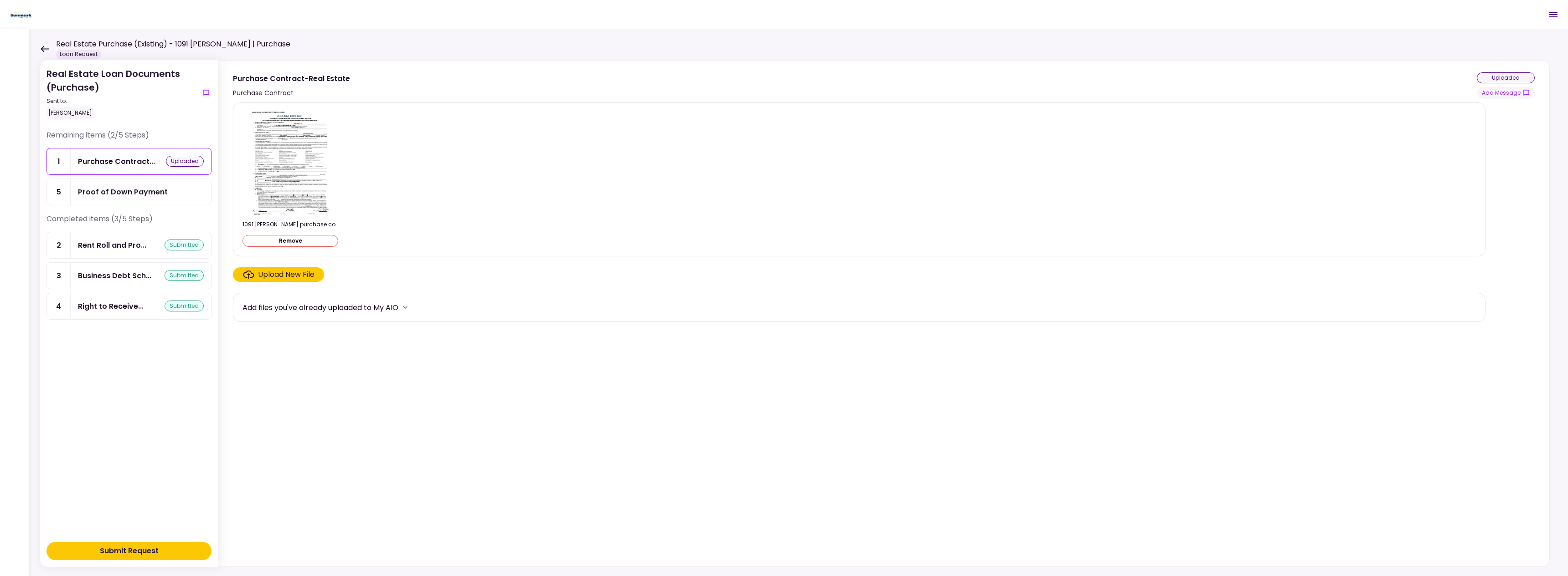
click at [45, 46] on icon at bounding box center [44, 49] width 8 height 7
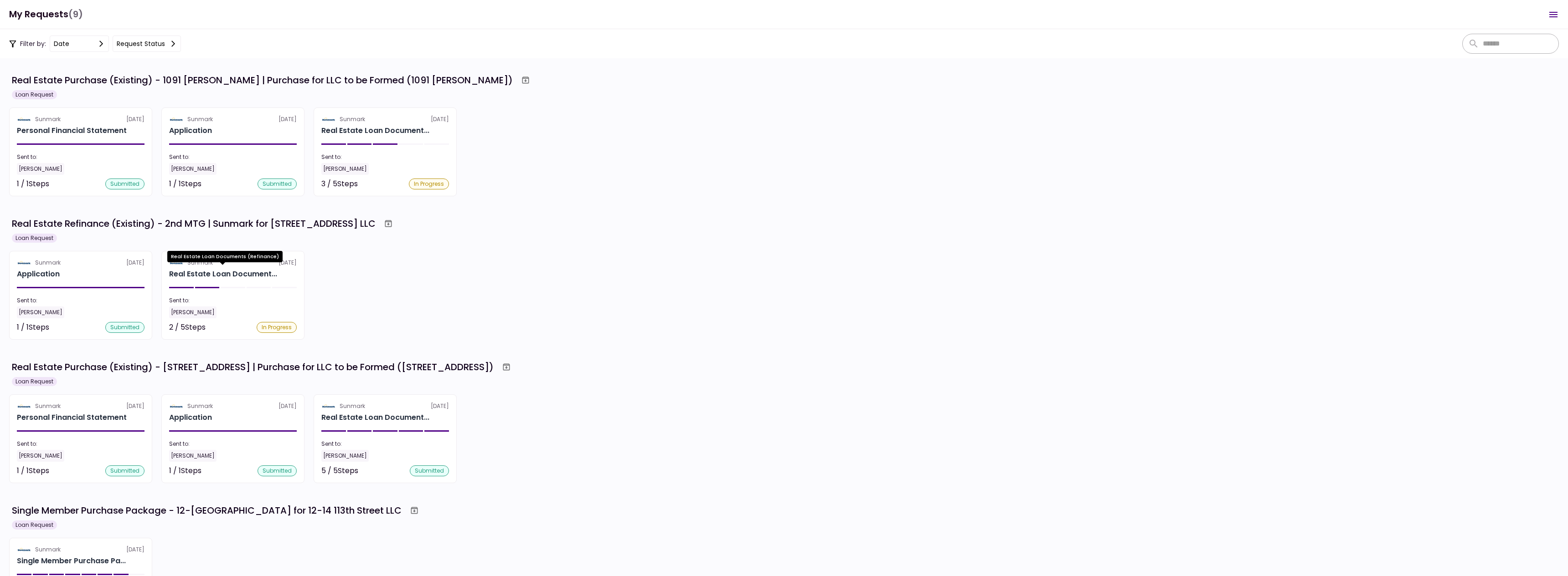
click at [236, 265] on div "Real Estate Loan Documents (Refinance)" at bounding box center [225, 260] width 115 height 18
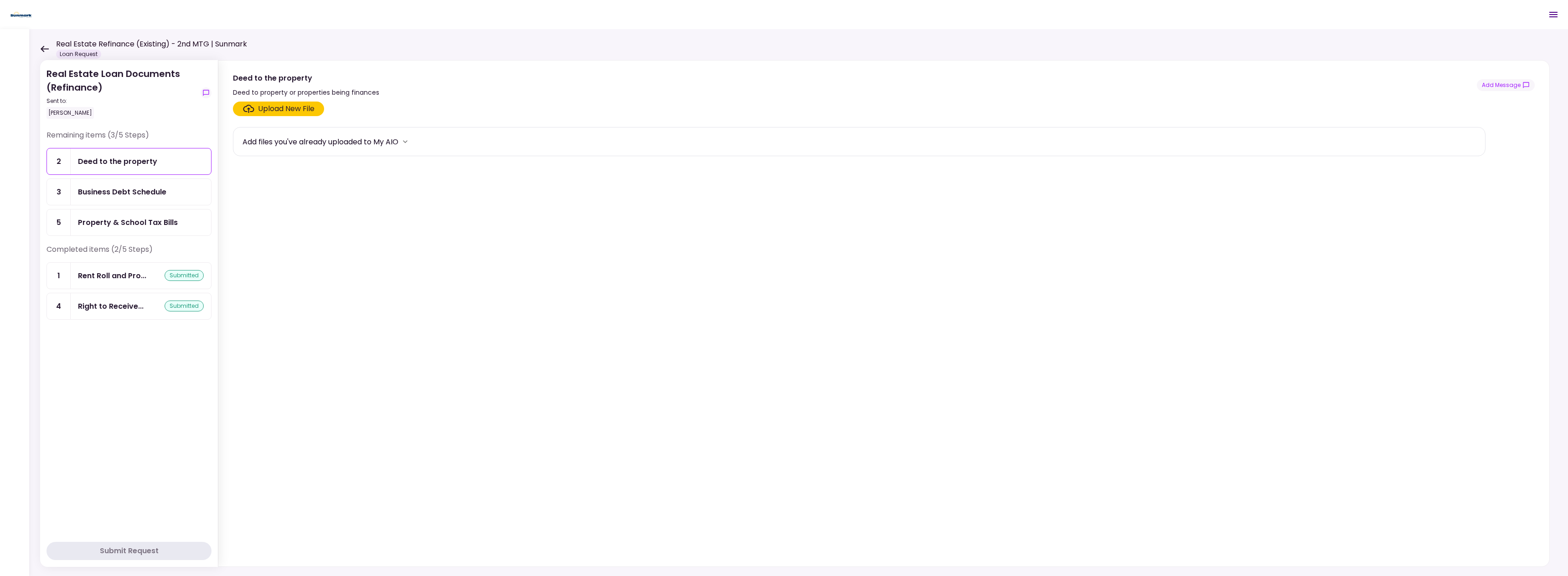
click at [136, 188] on div "Business Debt Schedule" at bounding box center [122, 192] width 88 height 11
click at [150, 161] on div "Deed to the property" at bounding box center [117, 161] width 79 height 11
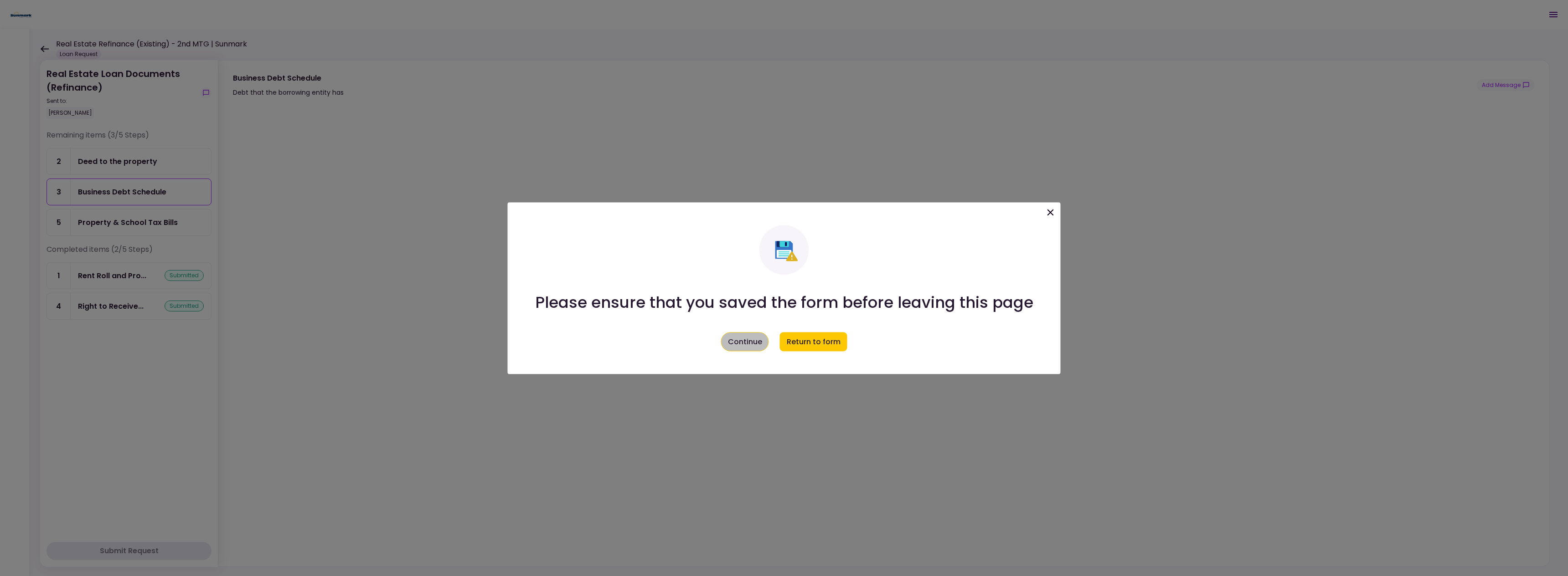
click at [758, 338] on button "Continue" at bounding box center [744, 342] width 48 height 19
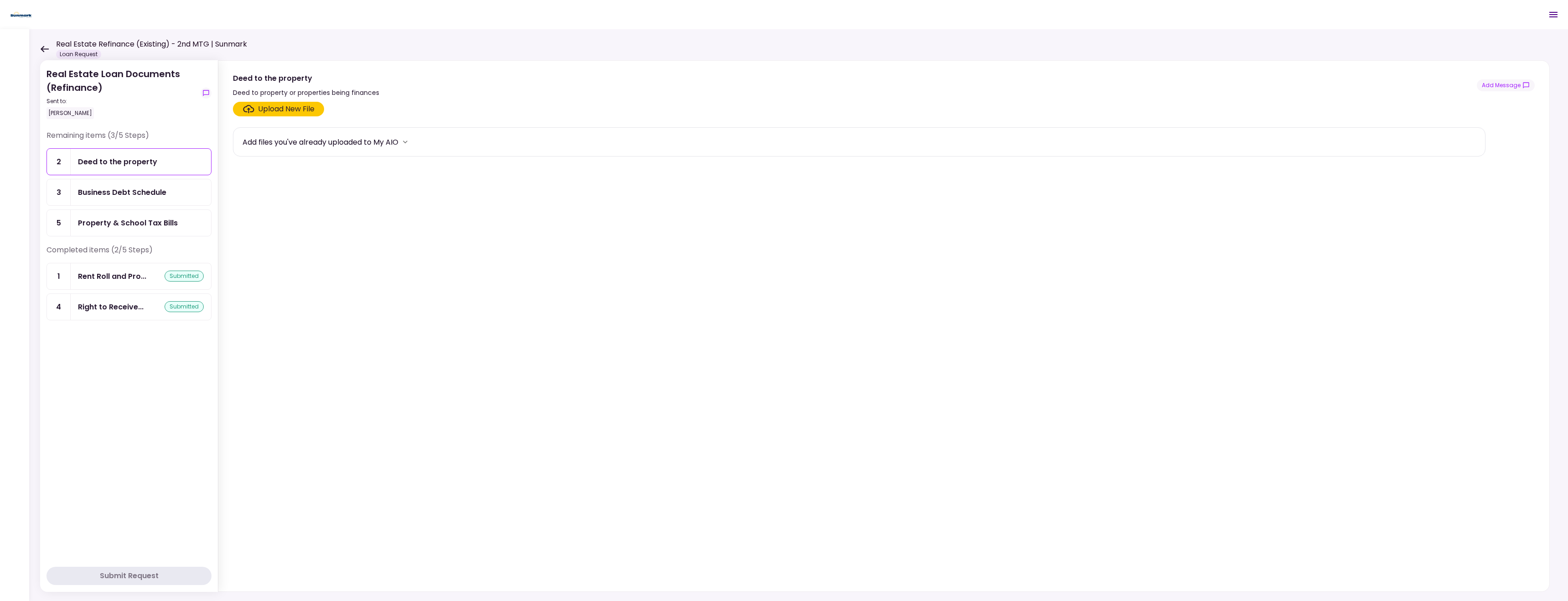
click at [178, 217] on div "Property & School Tax Bills" at bounding box center [140, 223] width 126 height 11
click at [284, 111] on div "Upload New File" at bounding box center [286, 109] width 56 height 11
click at [0, 0] on input "Upload New File" at bounding box center [0, 0] width 0 height 0
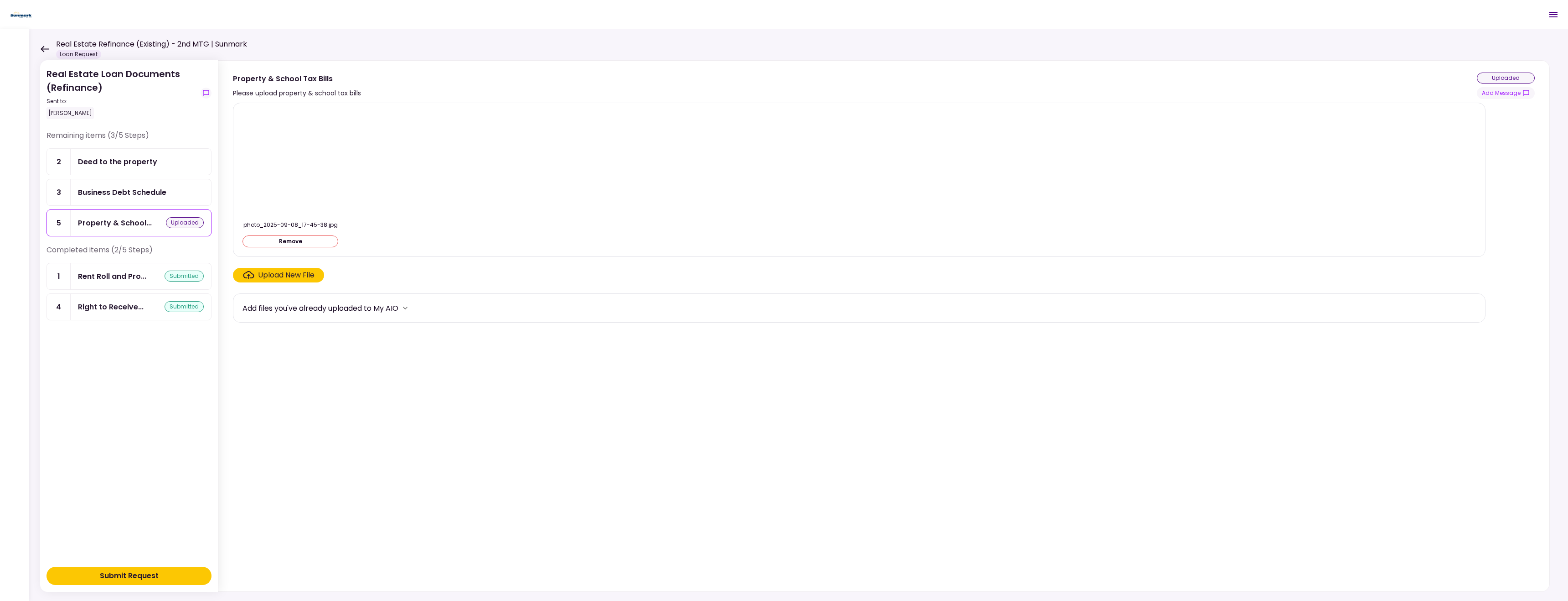
click at [292, 277] on div "Upload New File" at bounding box center [286, 275] width 56 height 11
click at [0, 0] on input "Upload New File" at bounding box center [0, 0] width 0 height 0
click at [273, 34] on div "Real Estate Loan Documents (Refinance) Sent to: PARVANEH TEYMOURI Remaining ite…" at bounding box center [799, 315] width 1539 height 572
click at [133, 195] on div "Business Debt Schedule" at bounding box center [122, 192] width 88 height 11
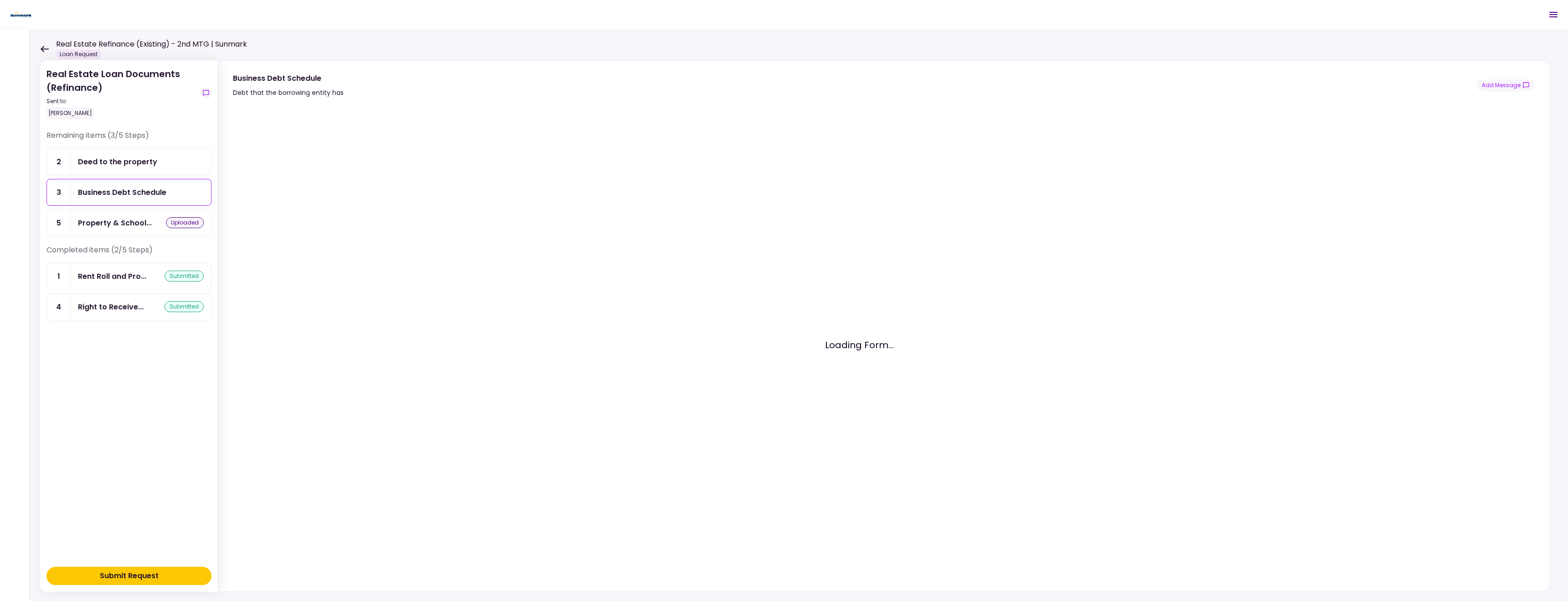
click at [140, 162] on div "Deed to the property" at bounding box center [117, 161] width 79 height 11
click at [36, 49] on div "Real Estate Loan Documents (Refinance) Sent to: PARVANEH TEYMOURI Remaining ite…" at bounding box center [799, 315] width 1539 height 572
click at [44, 50] on icon at bounding box center [44, 49] width 8 height 7
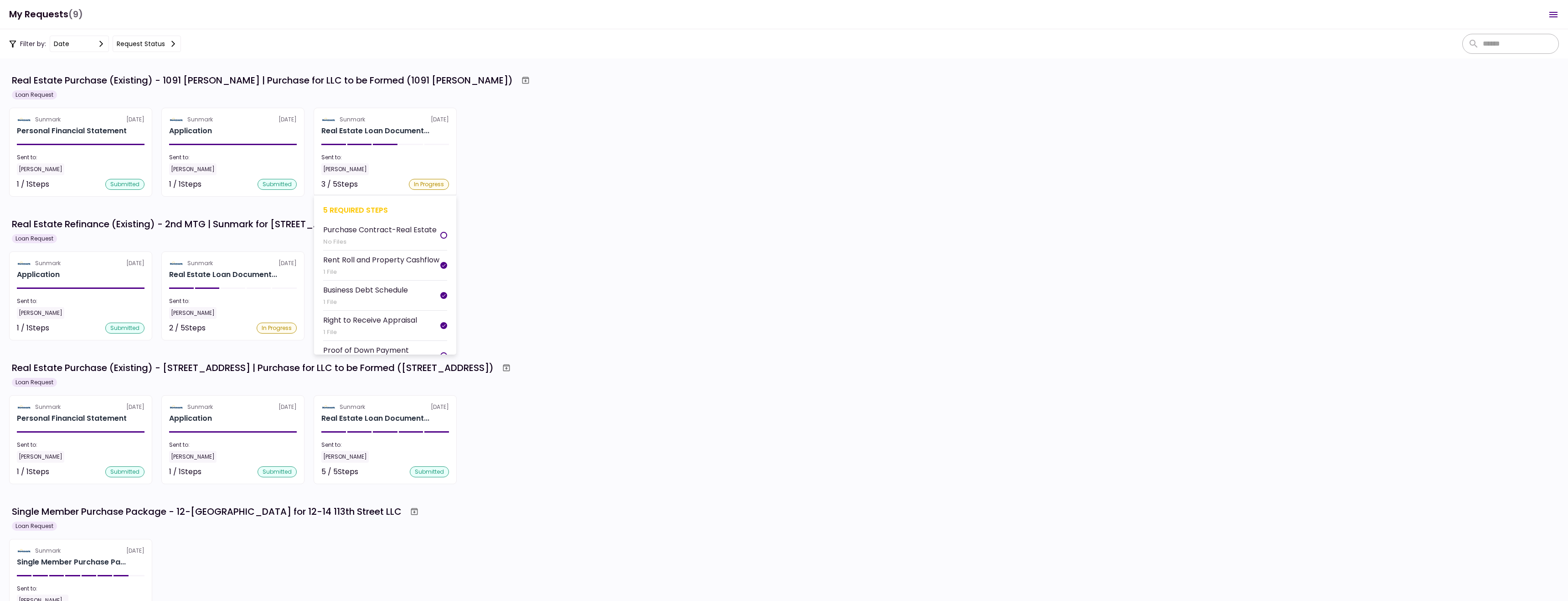
click at [356, 145] on section "Sunmark [DATE] Real Estate Loan Document... Sent to: [PERSON_NAME] 3 / 5 Steps …" at bounding box center [385, 152] width 143 height 89
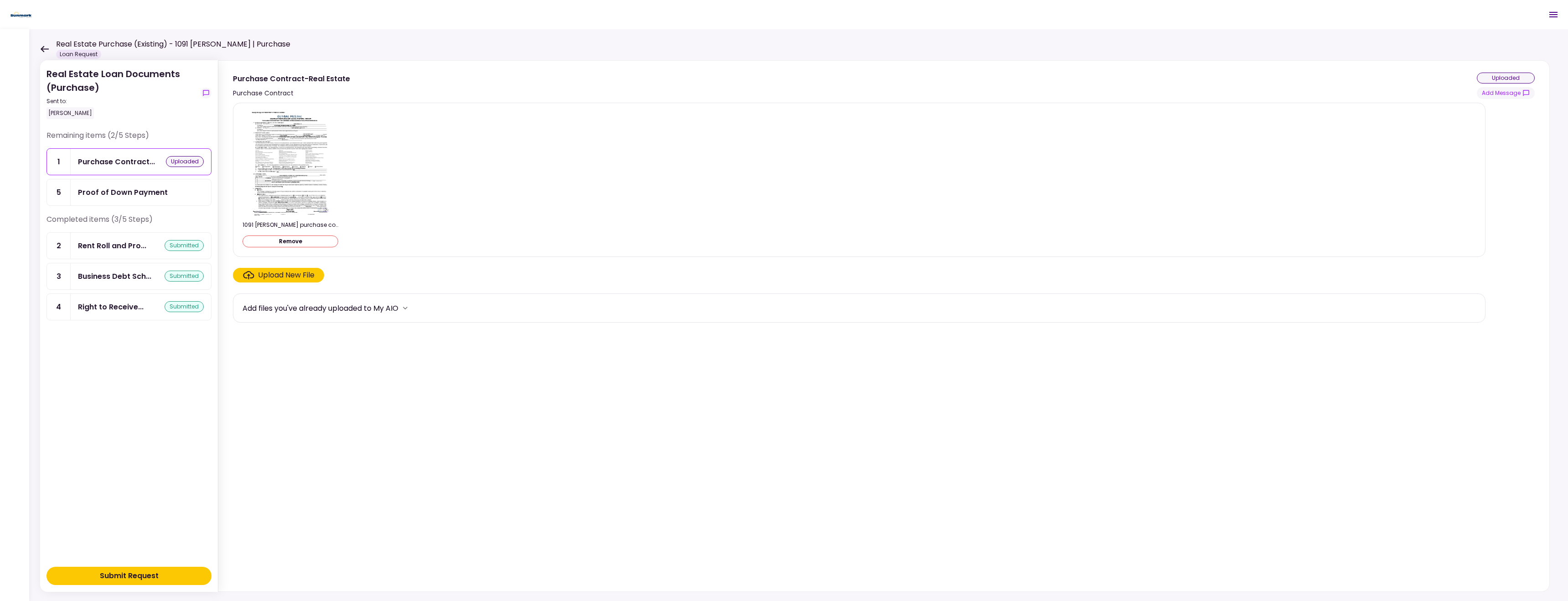
click at [168, 157] on div "uploaded" at bounding box center [185, 161] width 38 height 11
click at [161, 186] on div "Proof of Down Payment" at bounding box center [122, 192] width 90 height 11
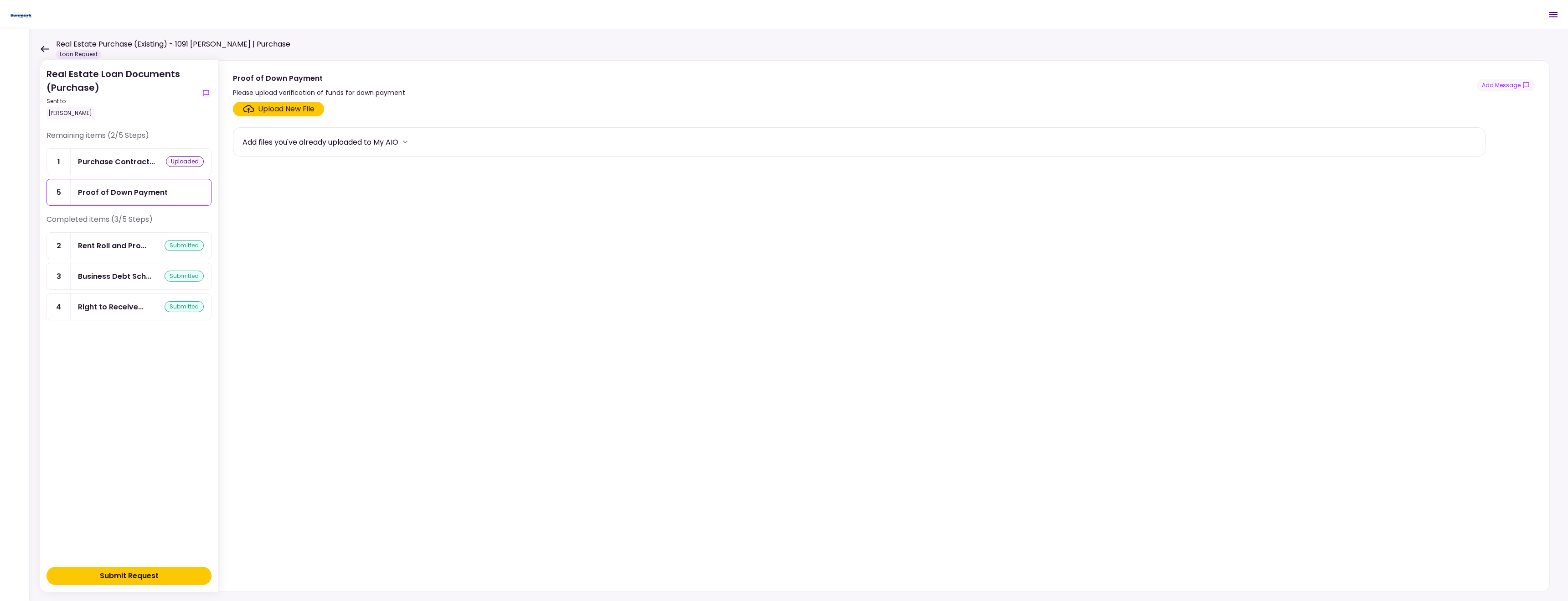
click at [406, 141] on icon "more" at bounding box center [405, 141] width 9 height 9
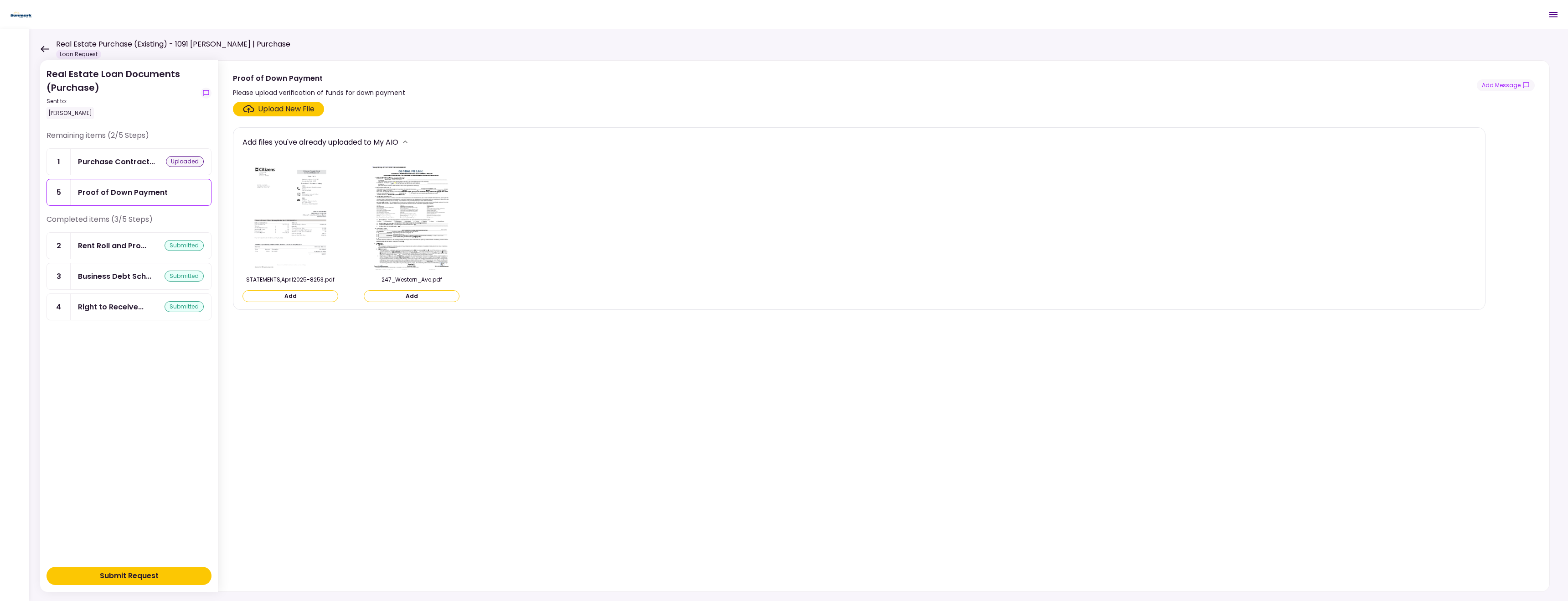
click at [409, 143] on icon "more" at bounding box center [405, 141] width 9 height 9
